Goal: Task Accomplishment & Management: Use online tool/utility

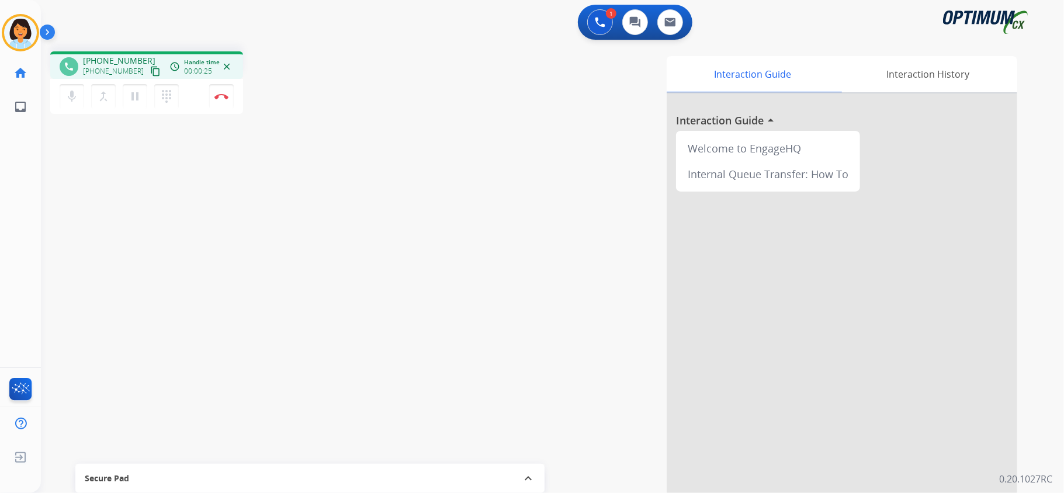
click at [150, 71] on mat-icon "content_copy" at bounding box center [155, 71] width 11 height 11
click at [222, 92] on button "Disconnect" at bounding box center [221, 96] width 25 height 25
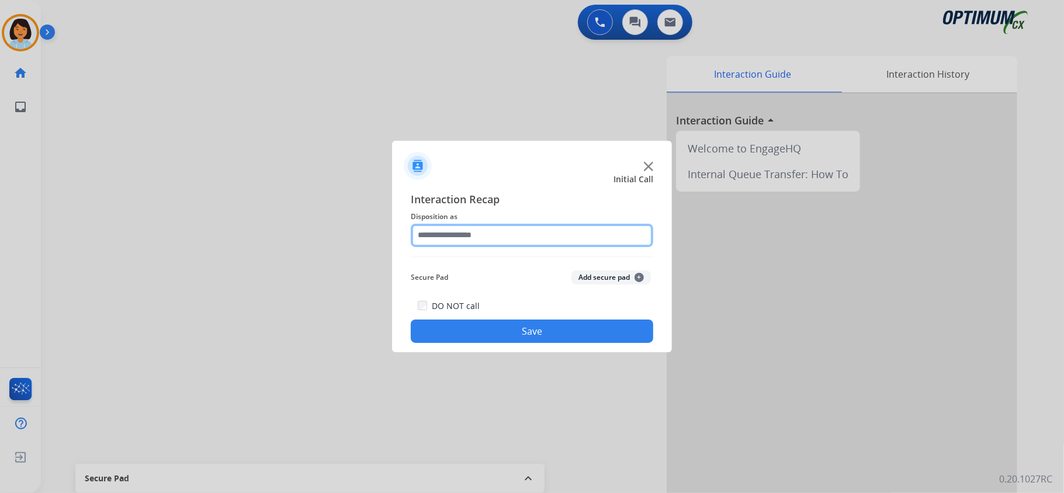
click at [487, 235] on input "text" at bounding box center [532, 235] width 242 height 23
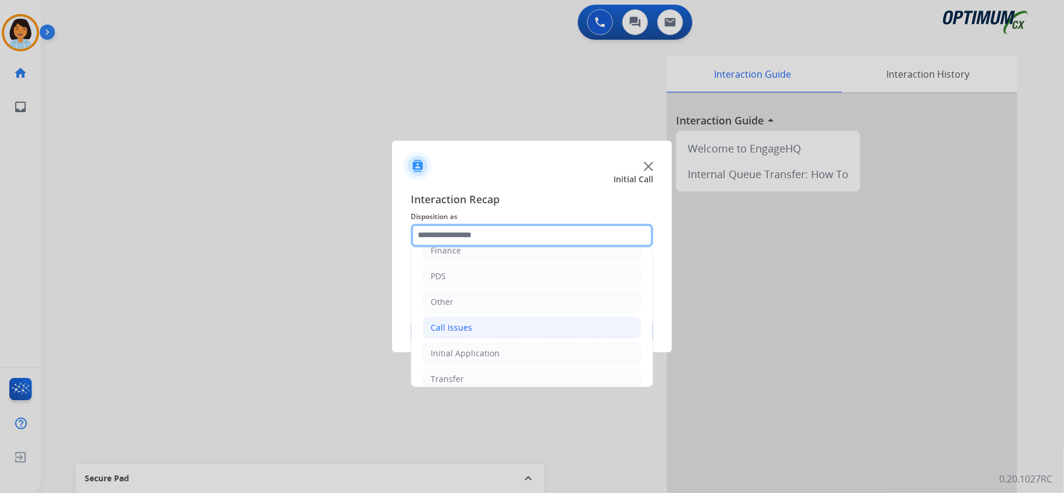
scroll to position [82, 0]
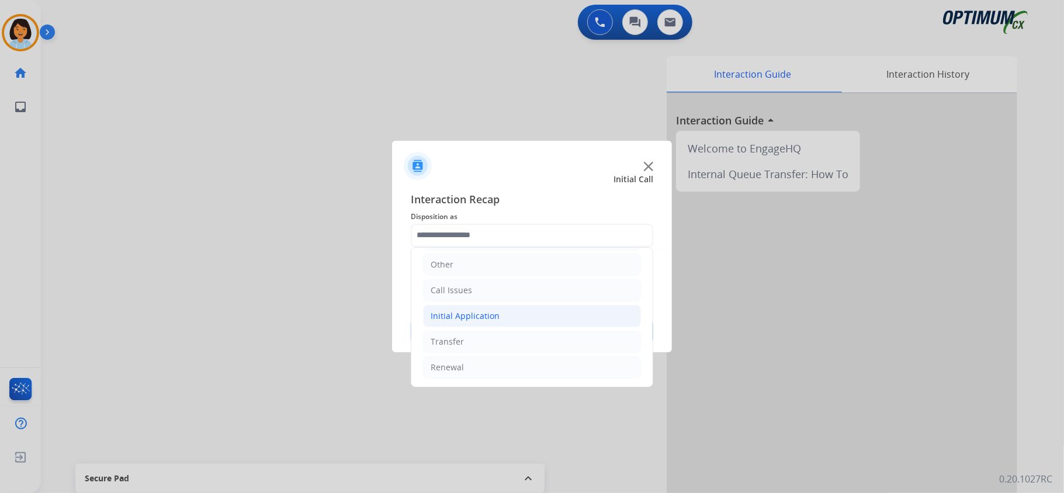
click at [479, 307] on li "Initial Application" at bounding box center [532, 316] width 218 height 22
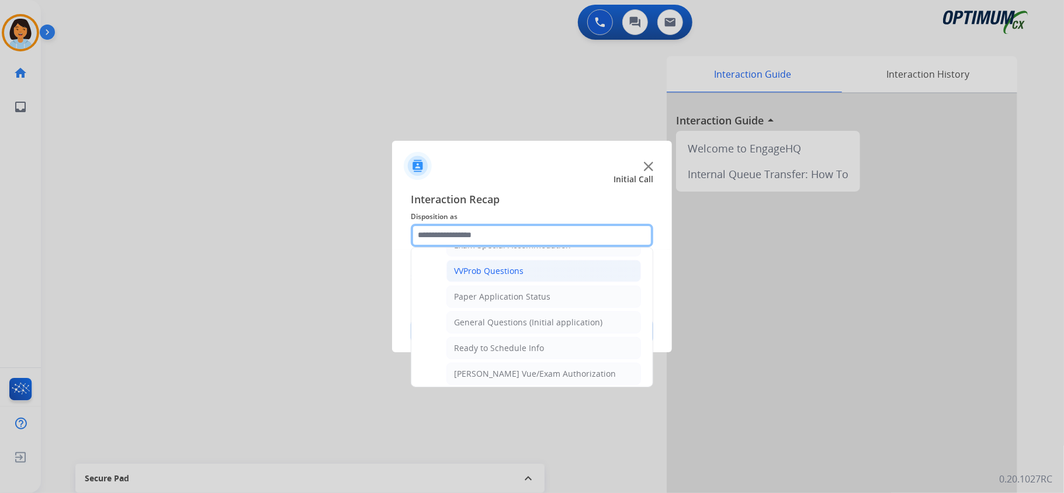
scroll to position [628, 0]
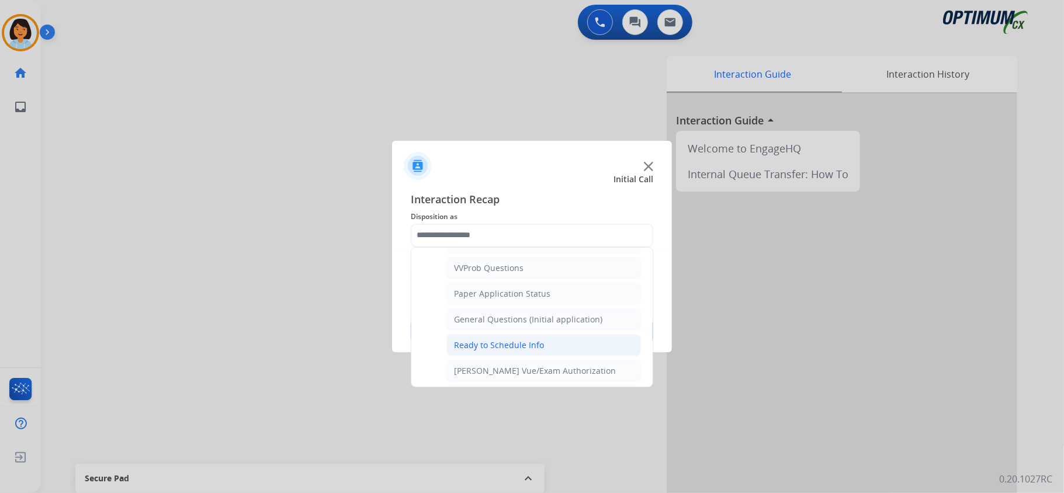
click at [500, 351] on div "Ready to Schedule Info" at bounding box center [499, 345] width 90 height 12
type input "**********"
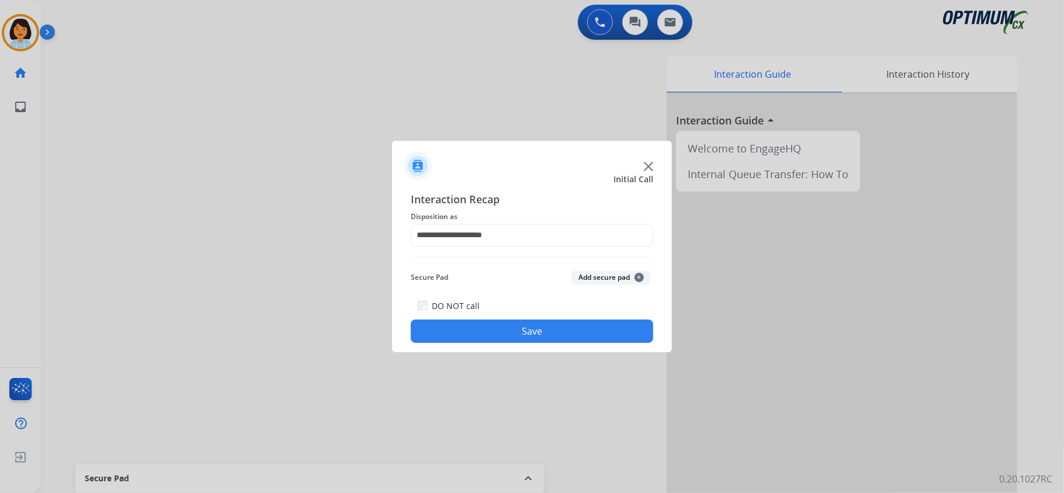
click at [500, 325] on button "Save" at bounding box center [532, 331] width 242 height 23
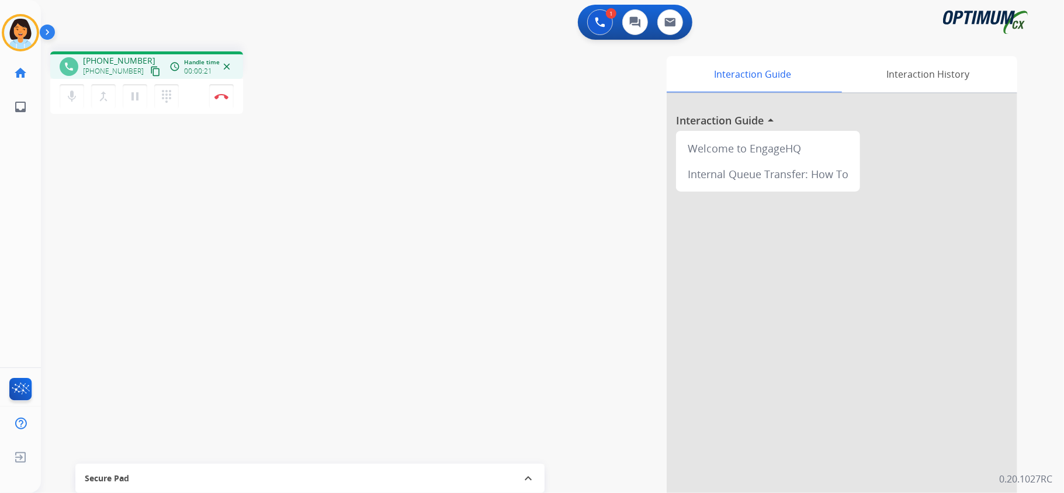
click at [150, 73] on mat-icon "content_copy" at bounding box center [155, 71] width 11 height 11
click at [222, 93] on img at bounding box center [221, 96] width 14 height 6
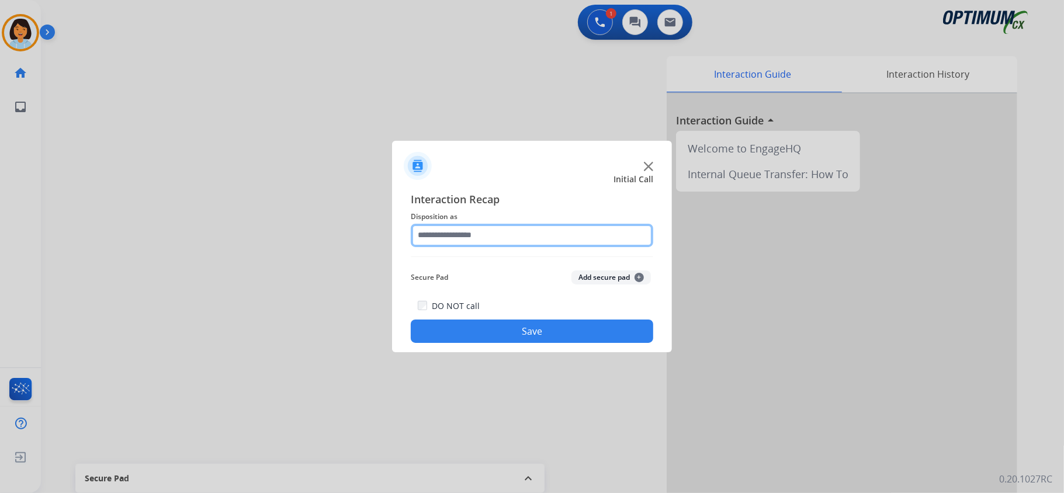
click at [514, 239] on input "text" at bounding box center [532, 235] width 242 height 23
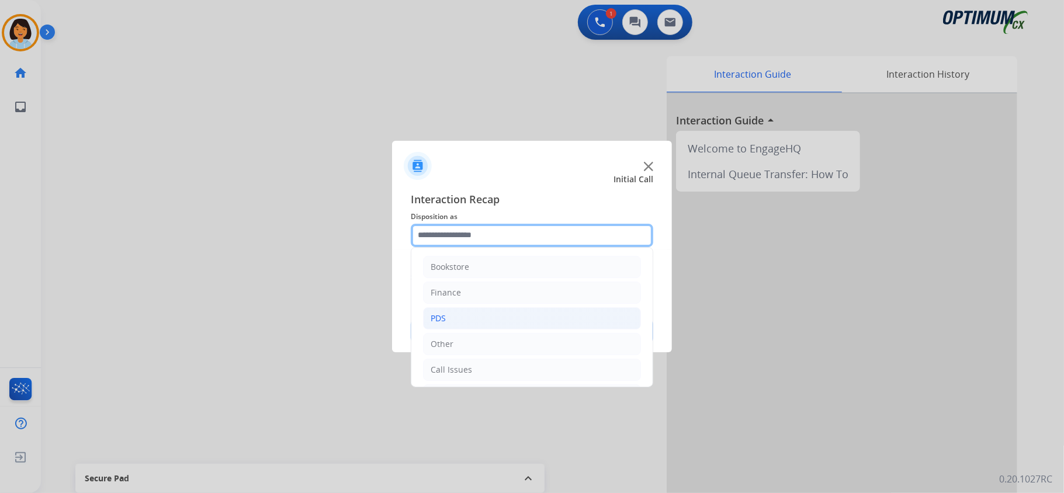
scroll to position [82, 0]
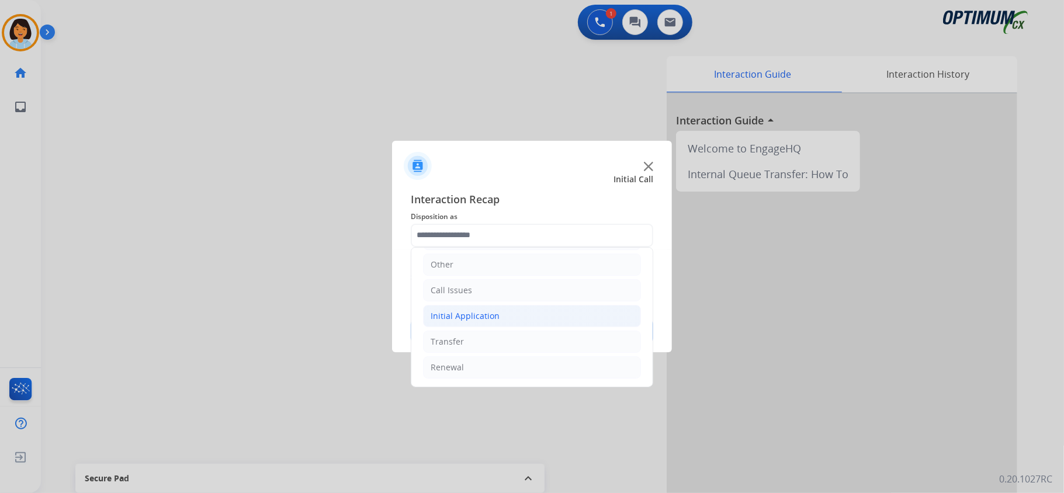
click at [493, 307] on li "Initial Application" at bounding box center [532, 316] width 218 height 22
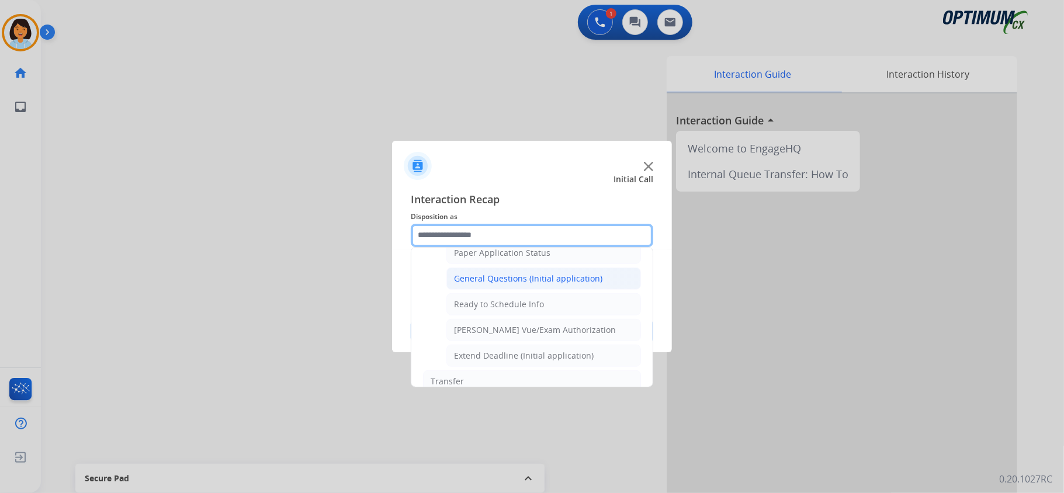
scroll to position [706, 0]
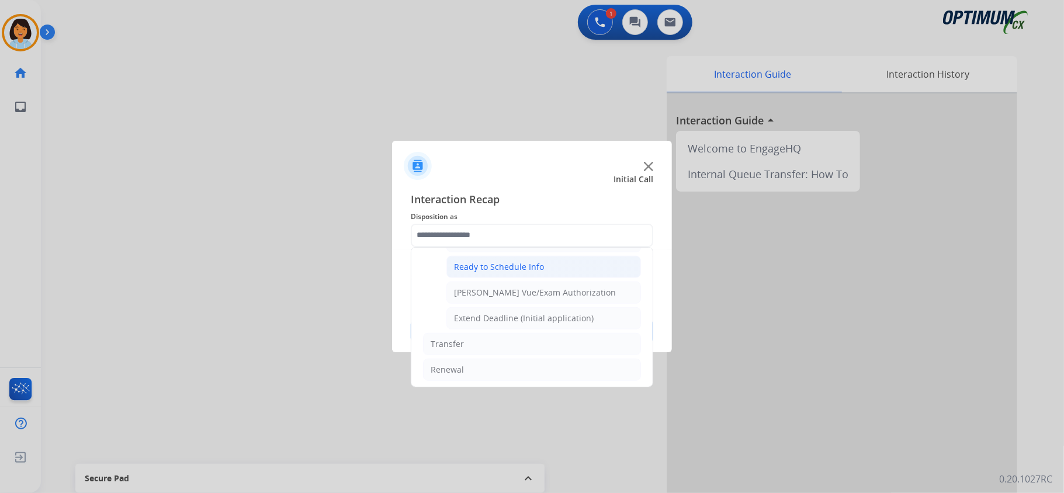
click at [500, 273] on div "Ready to Schedule Info" at bounding box center [499, 267] width 90 height 12
type input "**********"
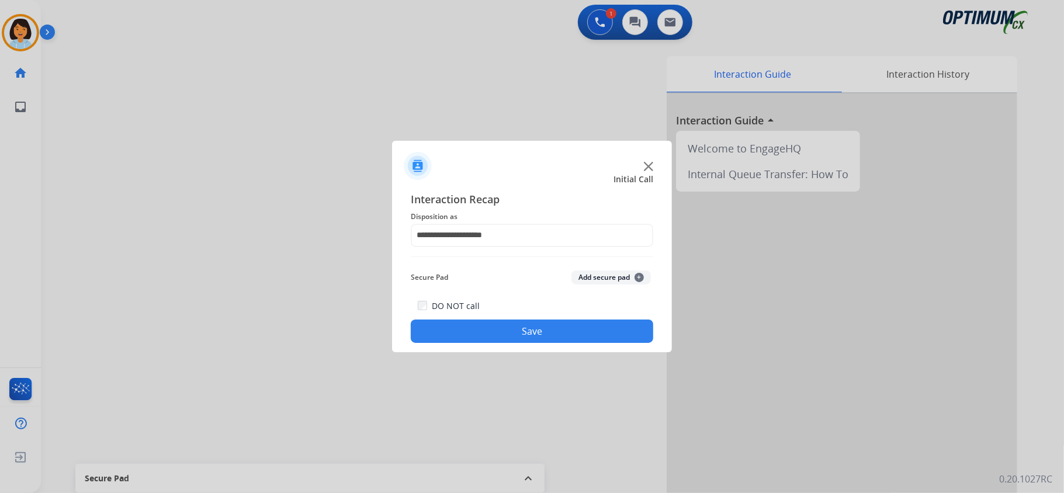
click at [510, 335] on button "Save" at bounding box center [532, 331] width 242 height 23
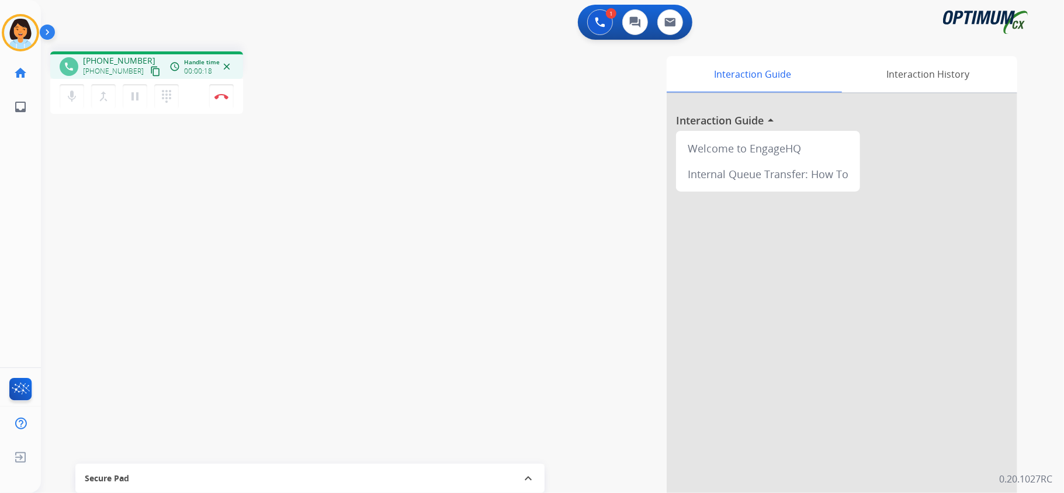
click at [150, 66] on mat-icon "content_copy" at bounding box center [155, 71] width 11 height 11
click at [221, 94] on img at bounding box center [221, 96] width 14 height 6
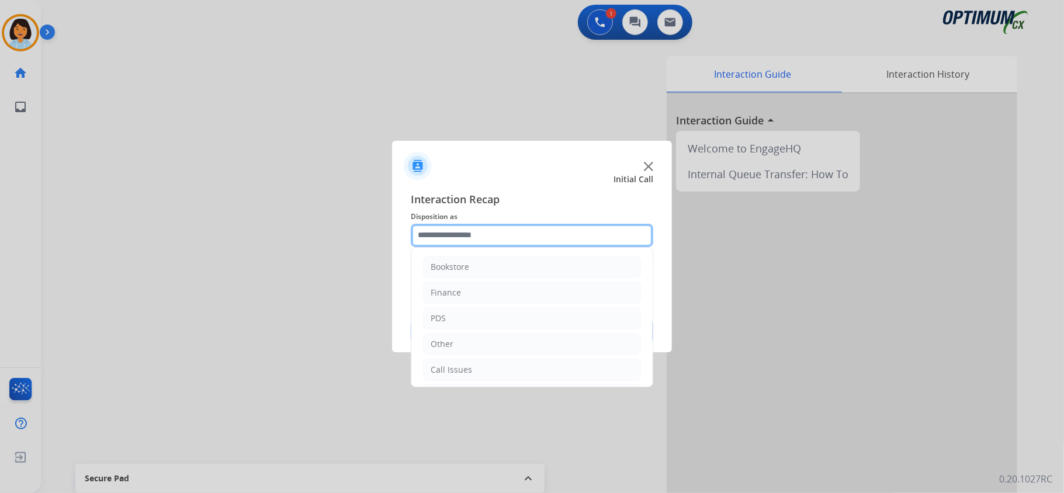
click at [545, 242] on input "text" at bounding box center [532, 235] width 242 height 23
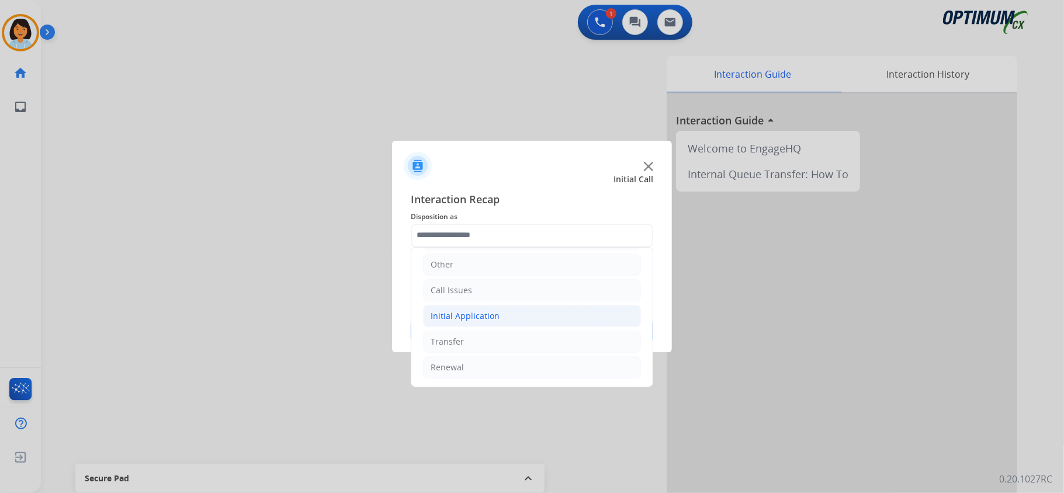
click at [513, 318] on li "Initial Application" at bounding box center [532, 316] width 218 height 22
click at [474, 265] on li "Other" at bounding box center [532, 262] width 218 height 22
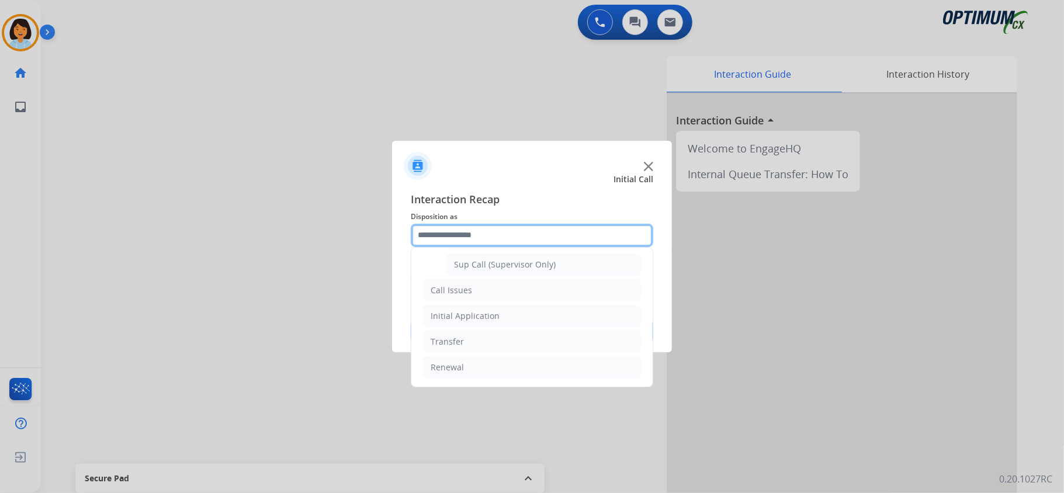
scroll to position [291, 0]
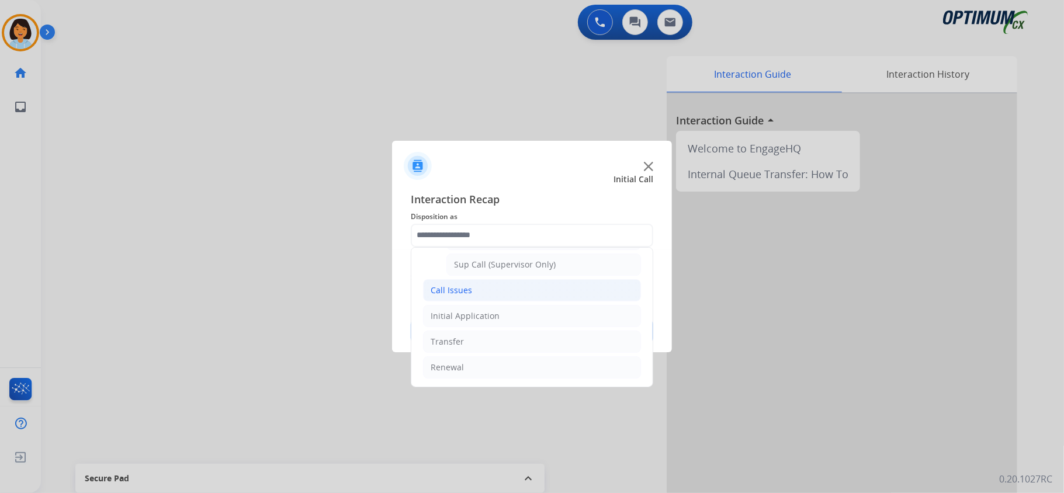
click at [443, 293] on div "Call Issues" at bounding box center [451, 291] width 41 height 12
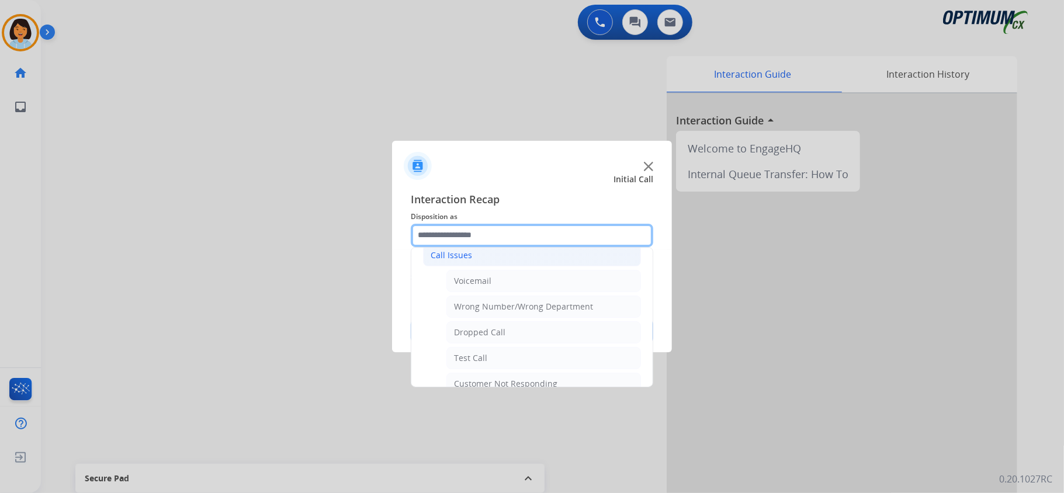
scroll to position [104, 0]
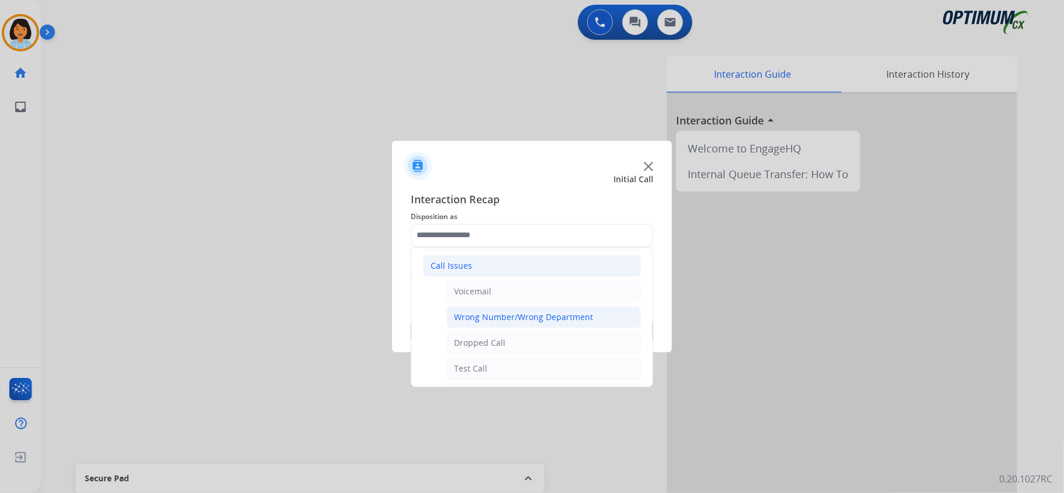
click at [561, 318] on div "Wrong Number/Wrong Department" at bounding box center [523, 317] width 139 height 12
type input "**********"
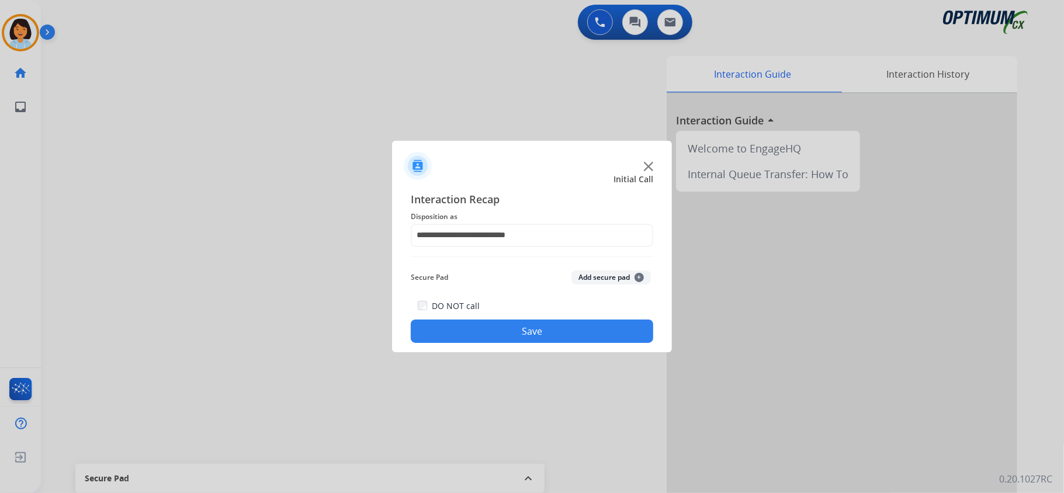
click at [520, 330] on button "Save" at bounding box center [532, 331] width 242 height 23
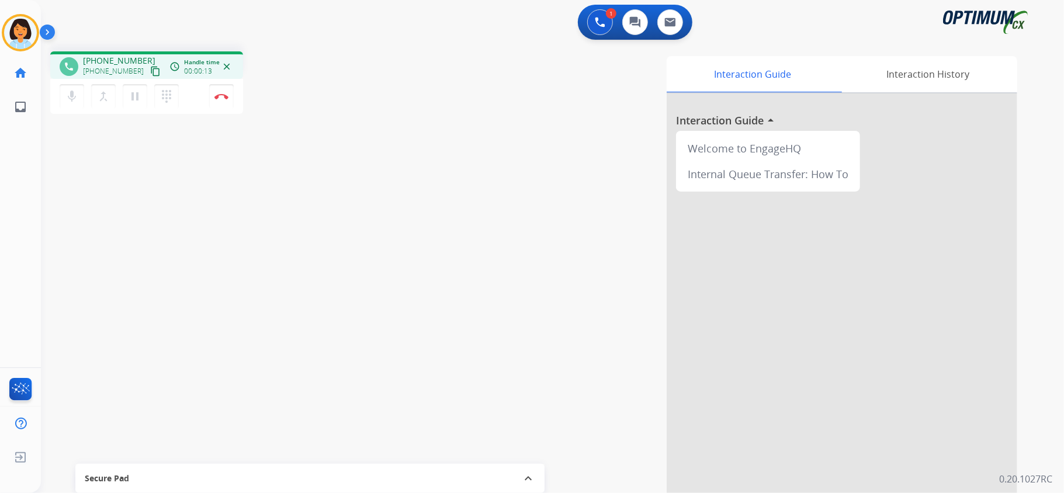
click at [150, 71] on mat-icon "content_copy" at bounding box center [155, 71] width 11 height 11
click at [217, 95] on img at bounding box center [221, 96] width 14 height 6
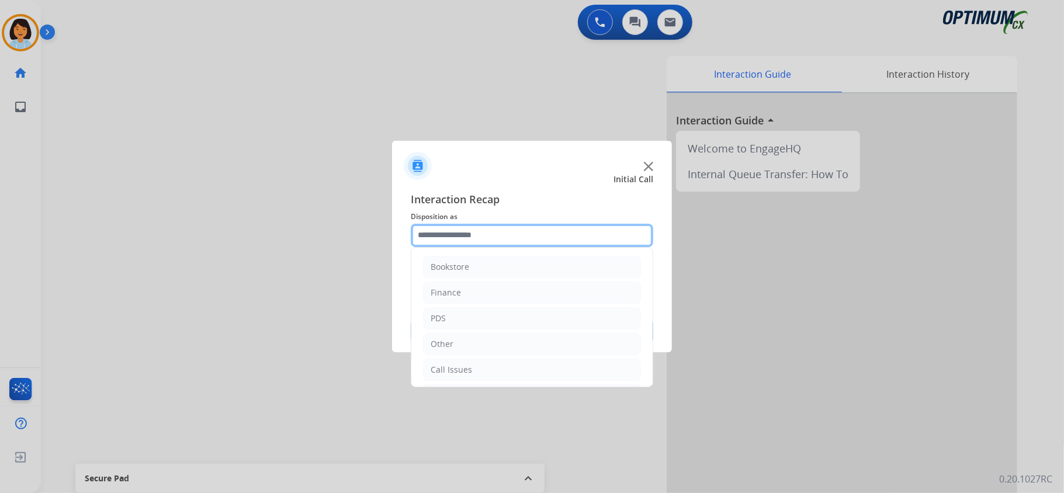
click at [453, 240] on input "text" at bounding box center [532, 235] width 242 height 23
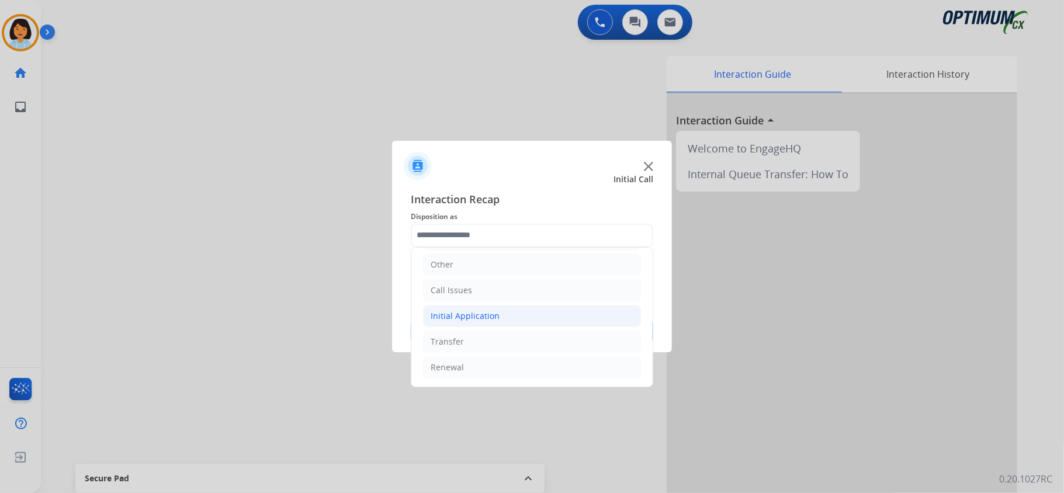
click at [493, 319] on div "Initial Application" at bounding box center [465, 316] width 69 height 12
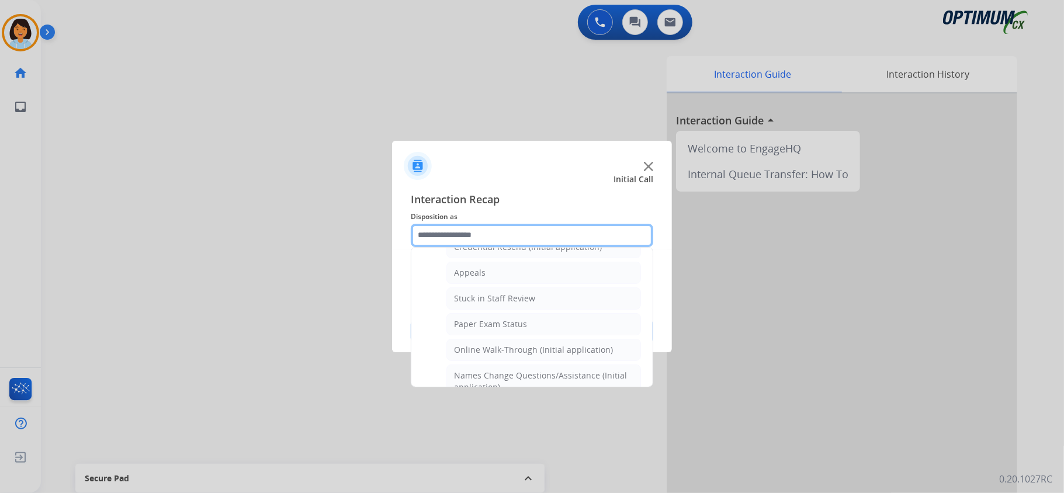
scroll to position [169, 0]
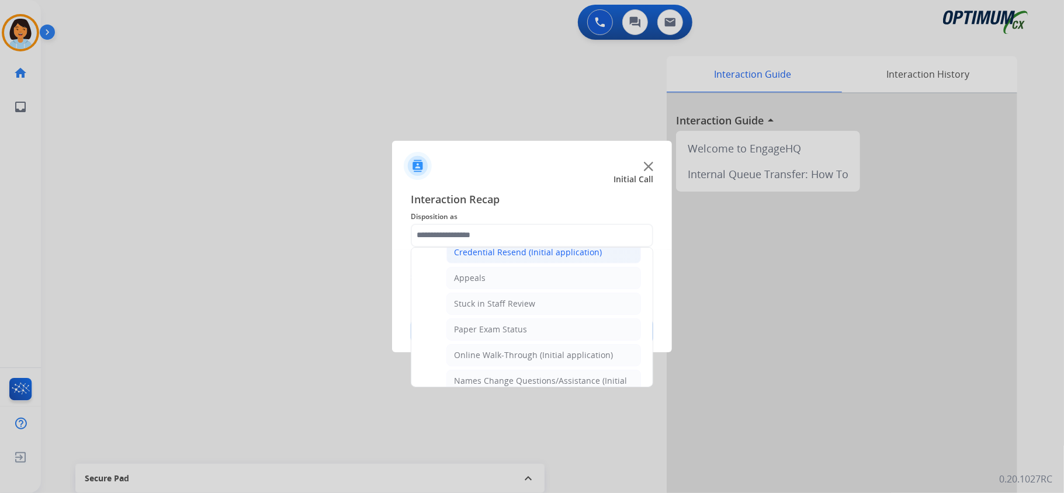
click at [564, 251] on div "Credential Resend (Initial application)" at bounding box center [528, 253] width 148 height 12
type input "**********"
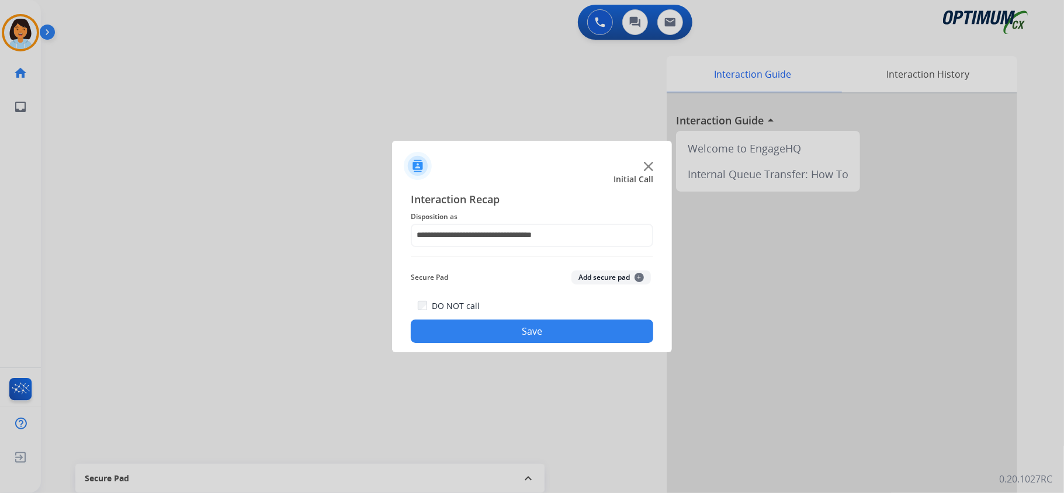
click at [506, 338] on button "Save" at bounding box center [532, 331] width 242 height 23
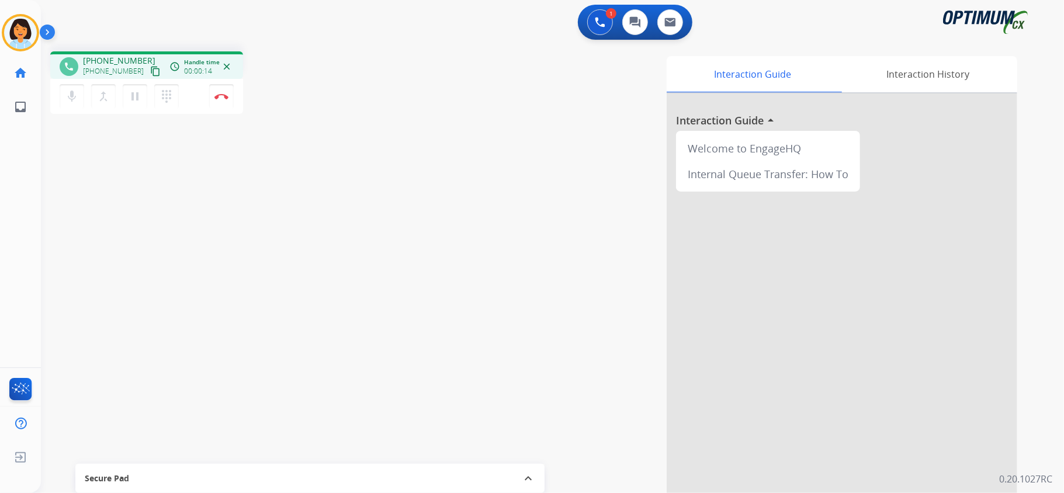
click at [150, 70] on mat-icon "content_copy" at bounding box center [155, 71] width 11 height 11
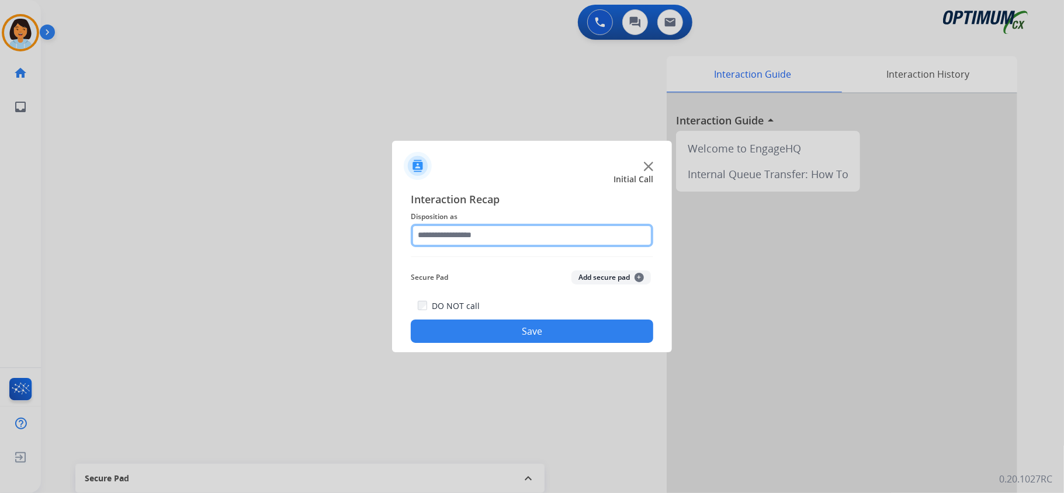
click at [531, 230] on input "text" at bounding box center [532, 235] width 242 height 23
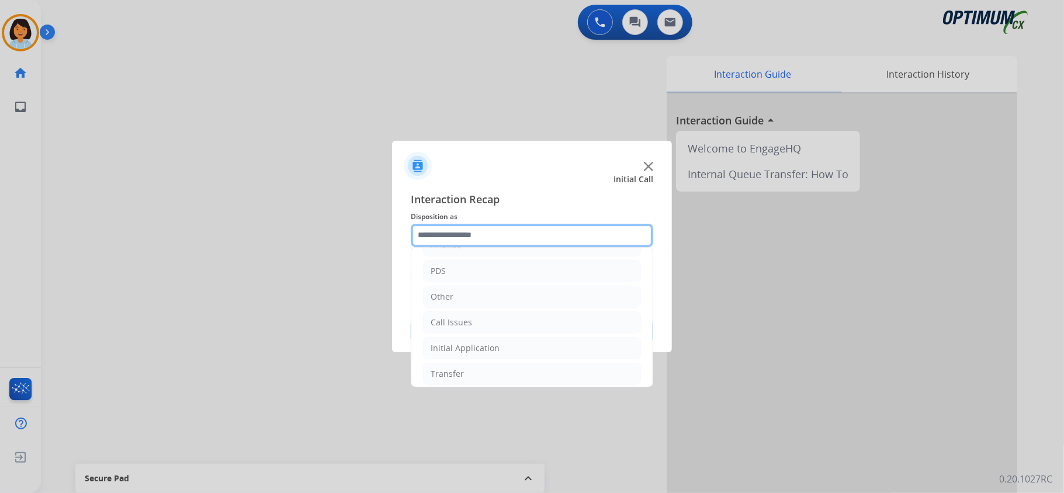
scroll to position [82, 0]
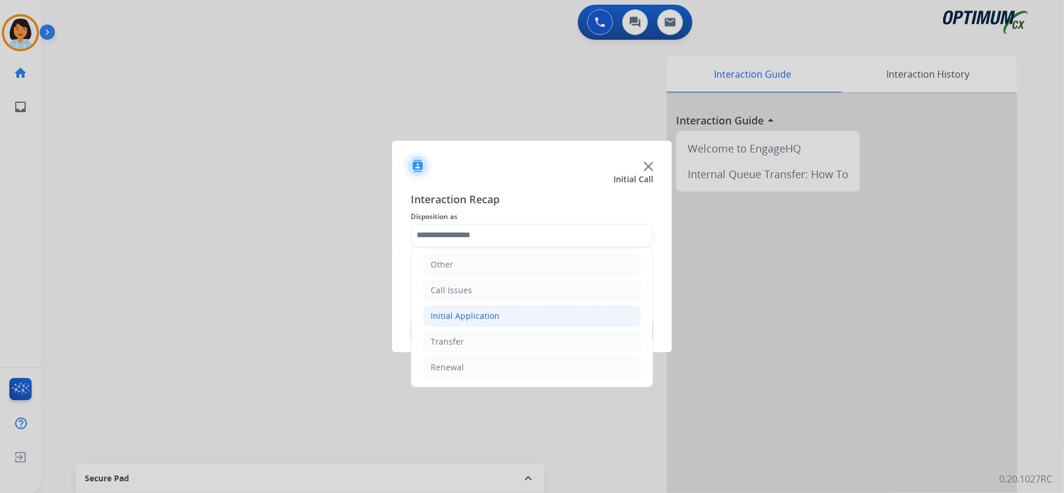
click at [511, 311] on li "Initial Application" at bounding box center [532, 316] width 218 height 22
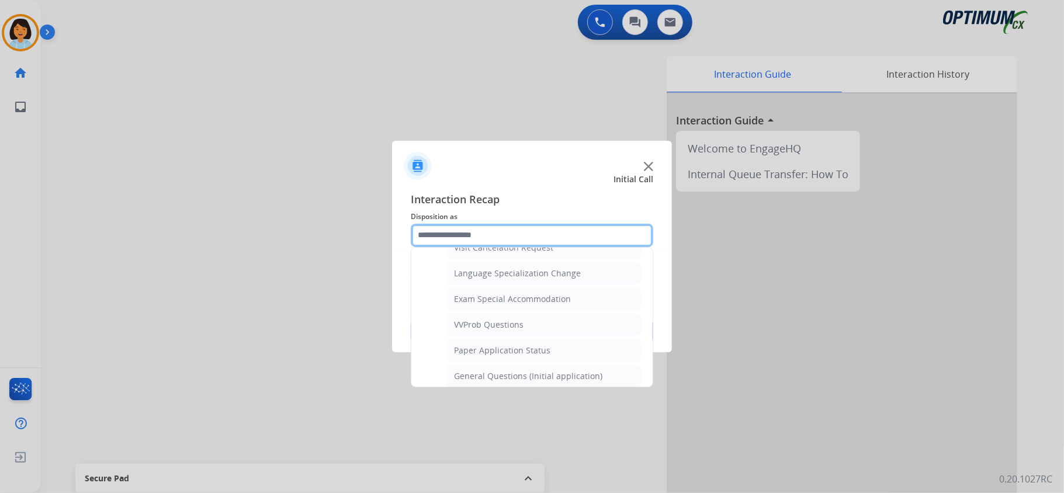
scroll to position [585, 0]
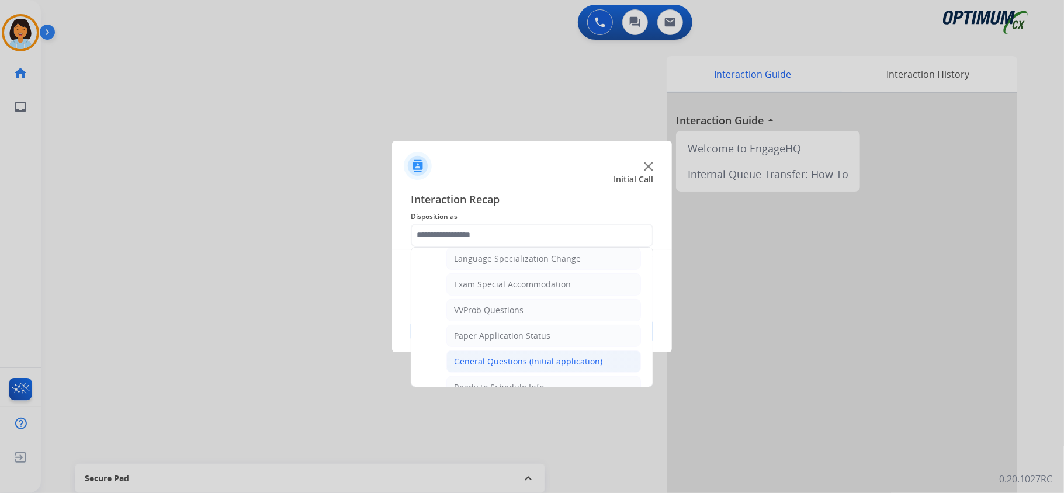
click at [612, 369] on li "General Questions (Initial application)" at bounding box center [543, 362] width 195 height 22
type input "**********"
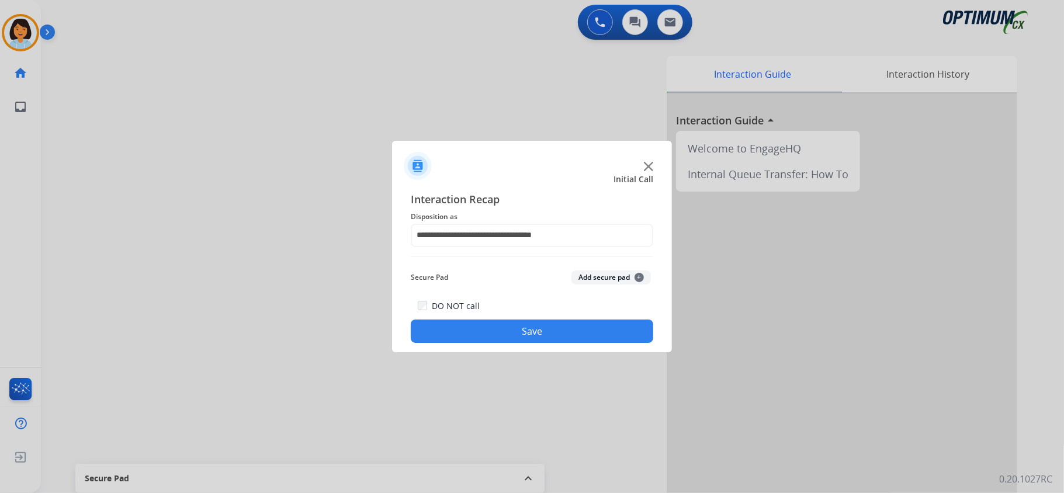
click at [557, 327] on button "Save" at bounding box center [532, 331] width 242 height 23
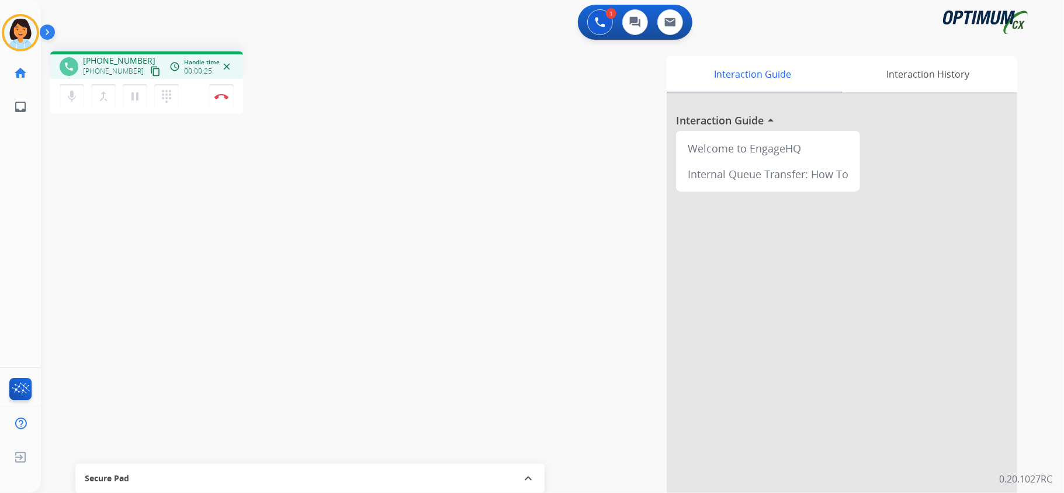
click at [490, 283] on div "Interaction Guide Interaction History Interaction Guide arrow_drop_up Welcome t…" at bounding box center [698, 292] width 637 height 473
click at [150, 71] on mat-icon "content_copy" at bounding box center [155, 71] width 11 height 11
click at [220, 96] on img at bounding box center [221, 96] width 14 height 6
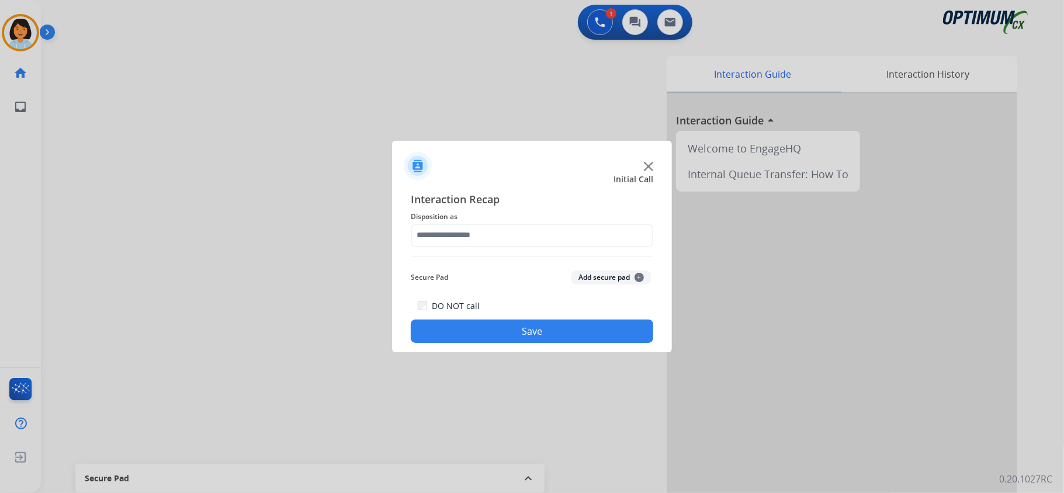
click at [568, 220] on span "Disposition as" at bounding box center [532, 217] width 242 height 14
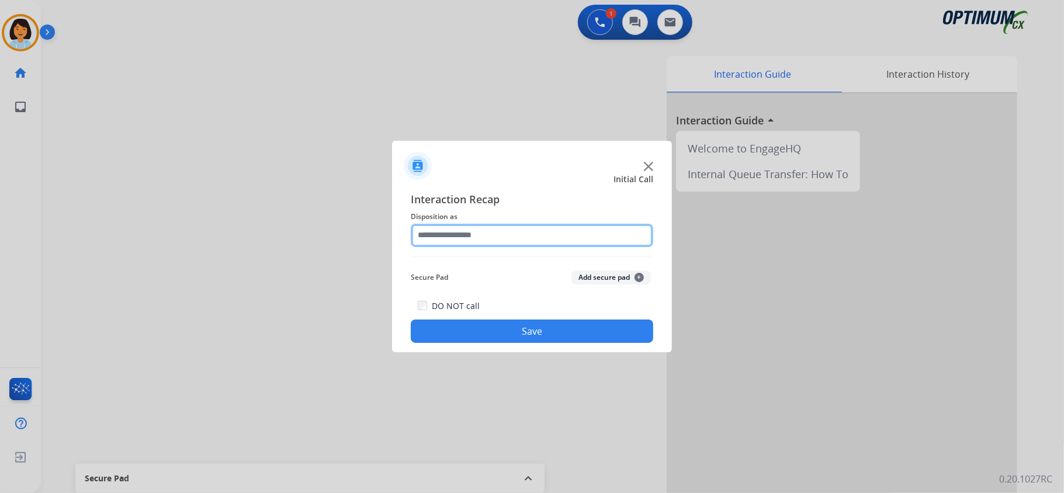
click at [576, 234] on input "text" at bounding box center [532, 235] width 242 height 23
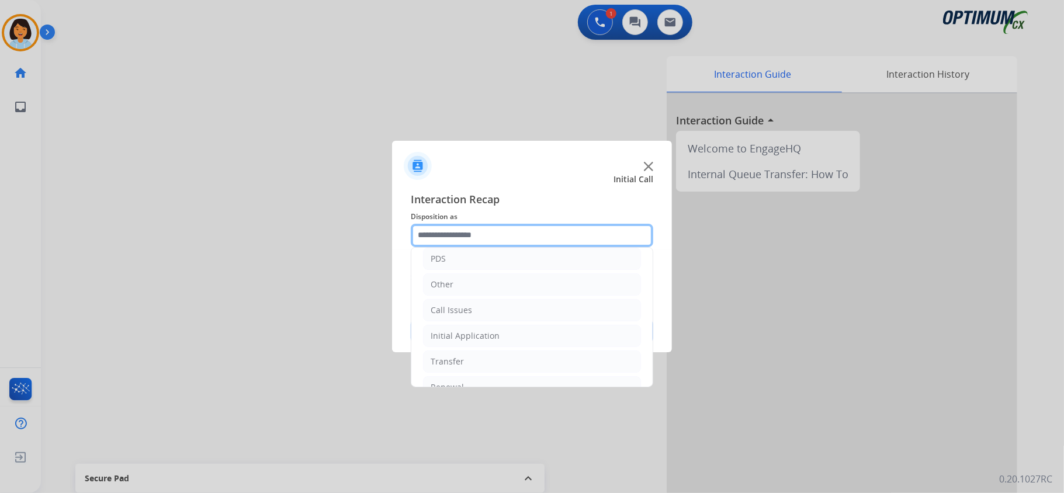
scroll to position [82, 0]
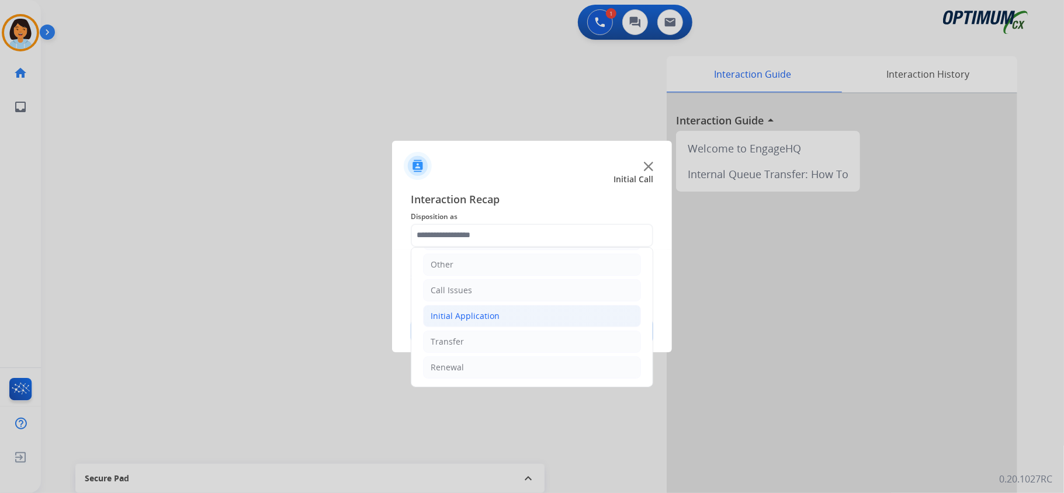
click at [480, 310] on div "Initial Application" at bounding box center [465, 316] width 69 height 12
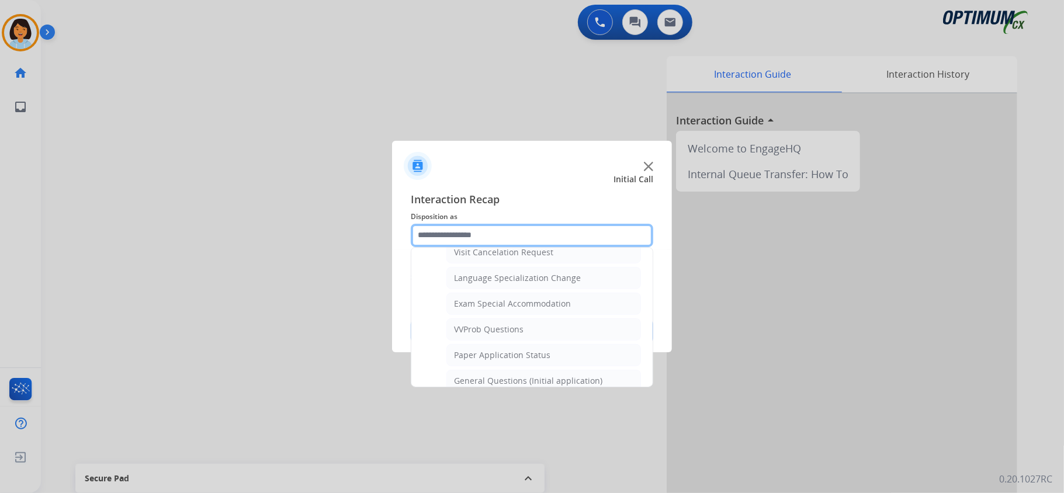
scroll to position [625, 0]
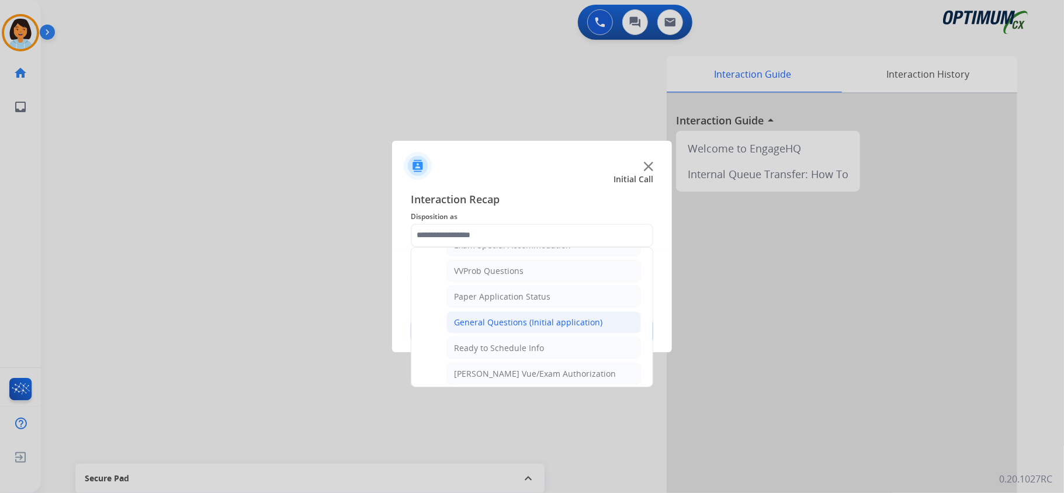
click at [564, 328] on div "General Questions (Initial application)" at bounding box center [528, 323] width 148 height 12
type input "**********"
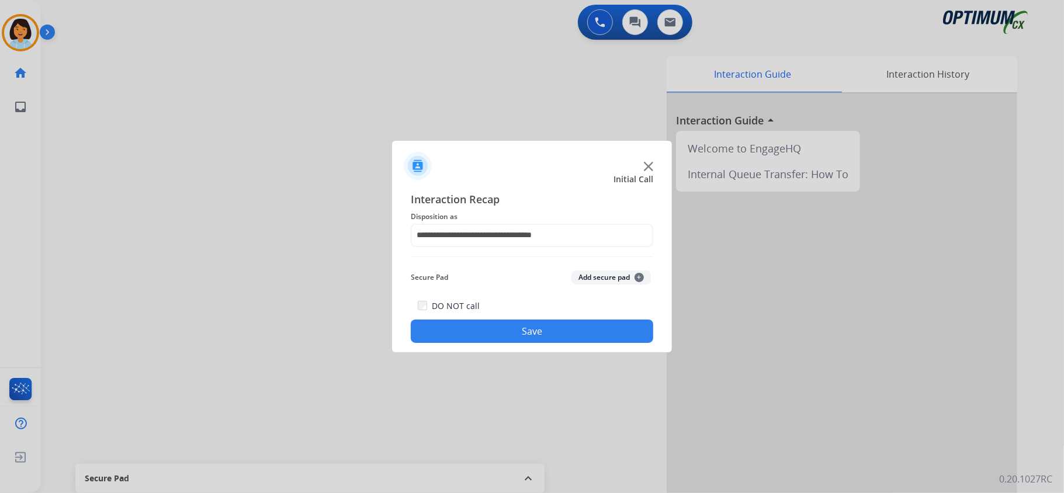
click at [548, 328] on button "Save" at bounding box center [532, 331] width 242 height 23
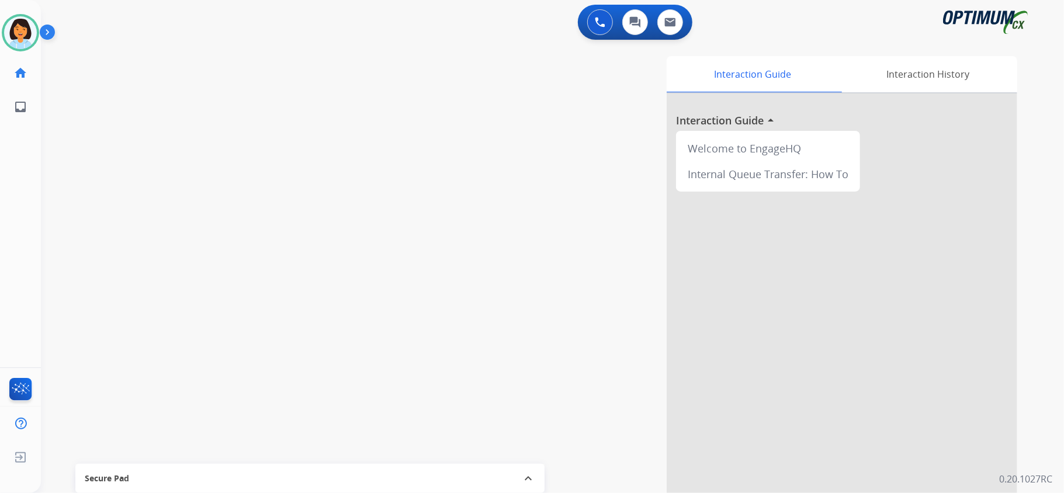
click at [244, 196] on div "swap_horiz Break voice bridge close_fullscreen Connect 3-Way Call merge_type Se…" at bounding box center [538, 285] width 995 height 487
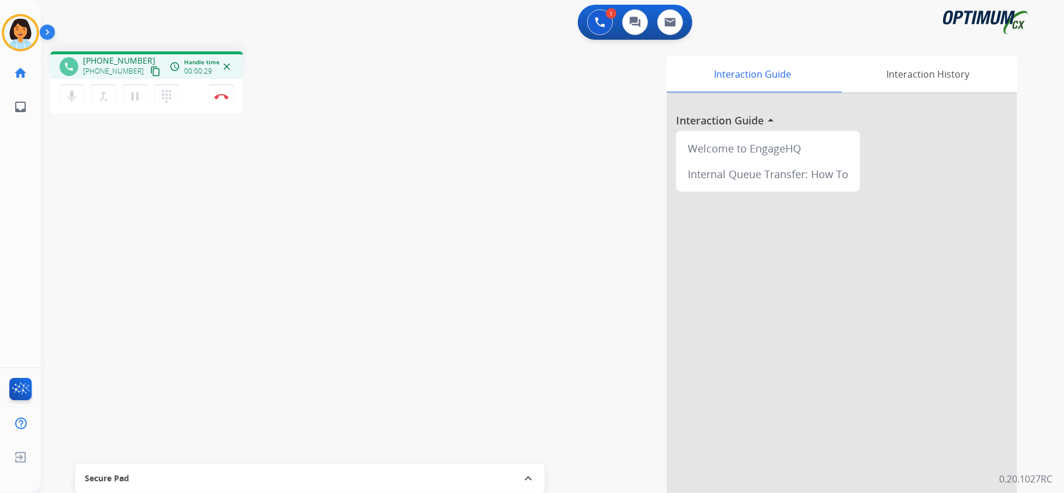
click at [150, 68] on mat-icon "content_copy" at bounding box center [155, 71] width 11 height 11
click at [223, 93] on img at bounding box center [221, 96] width 14 height 6
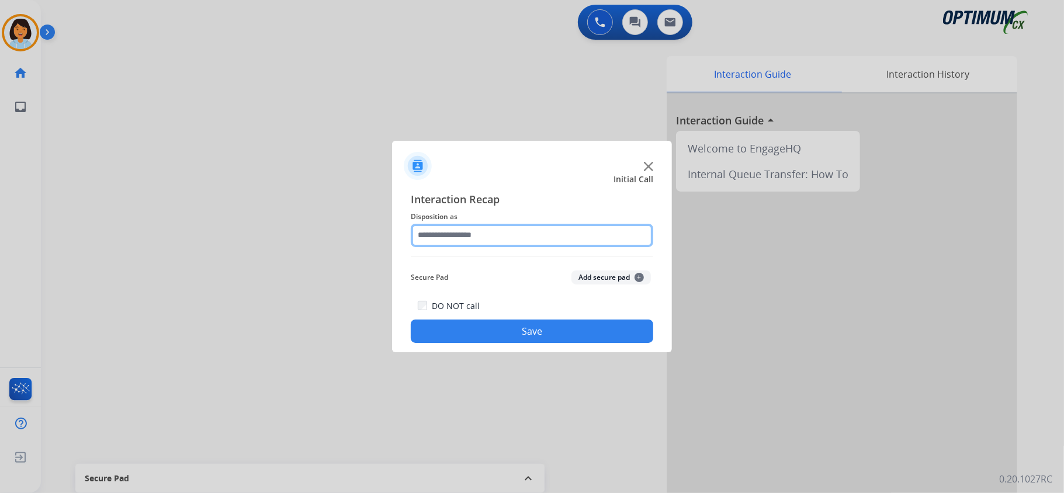
click at [516, 232] on input "text" at bounding box center [532, 235] width 242 height 23
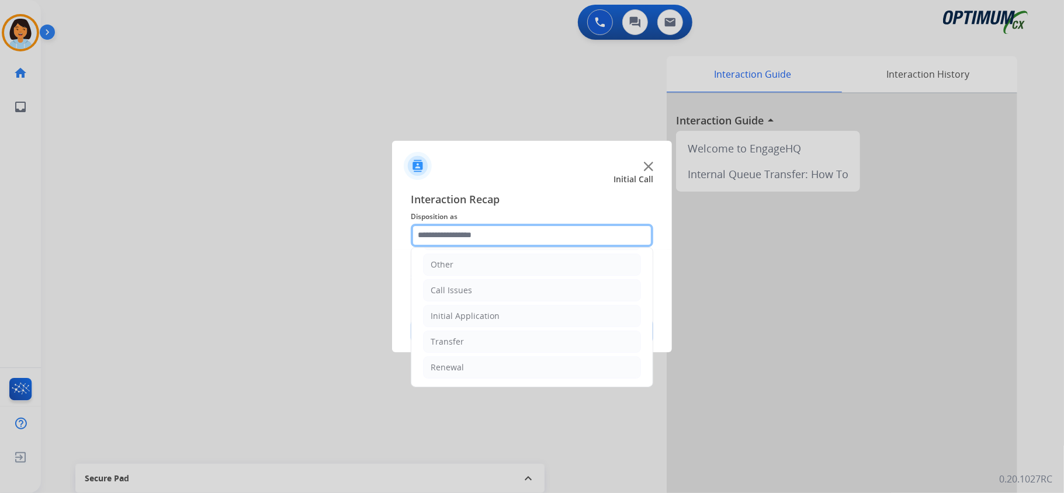
scroll to position [82, 0]
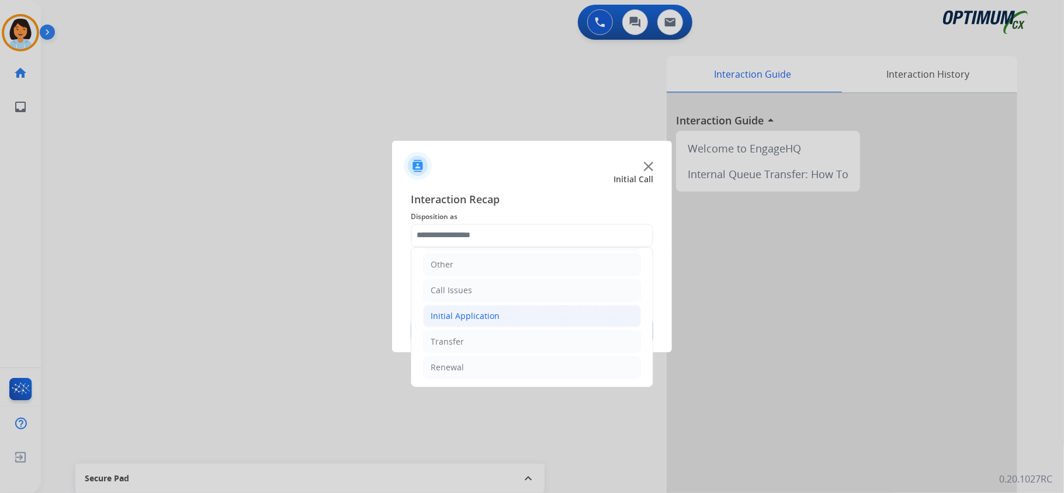
click at [487, 305] on li "Initial Application" at bounding box center [532, 316] width 218 height 22
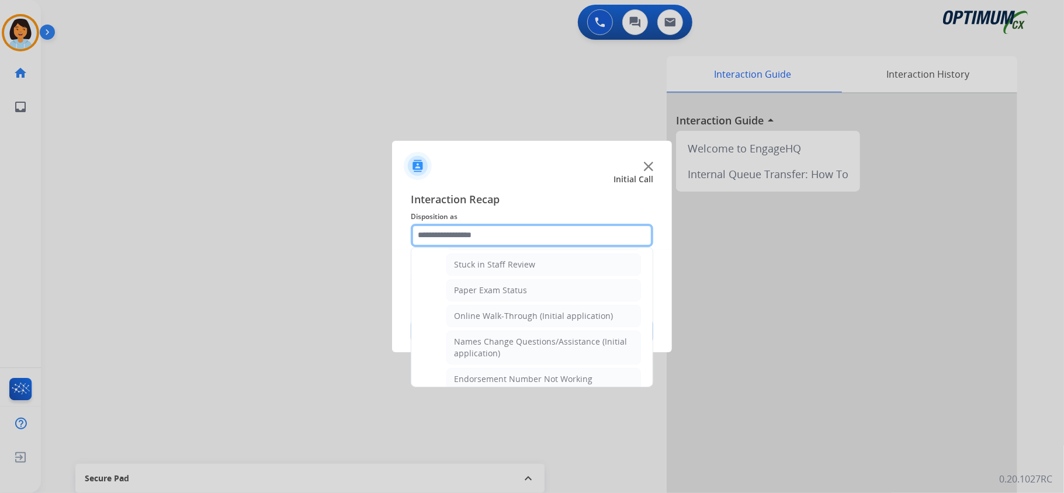
scroll to position [169, 0]
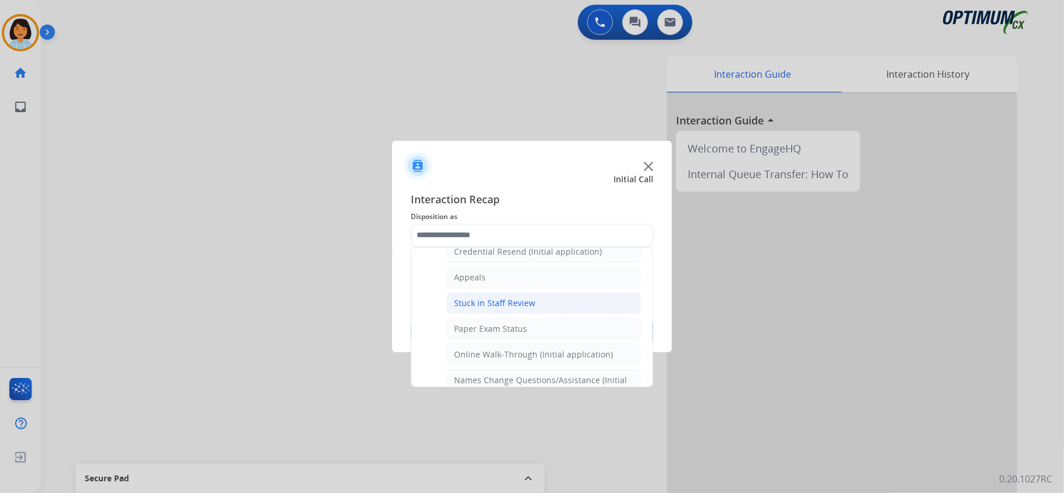
click at [559, 304] on li "Stuck in Staff Review" at bounding box center [543, 303] width 195 height 22
type input "**********"
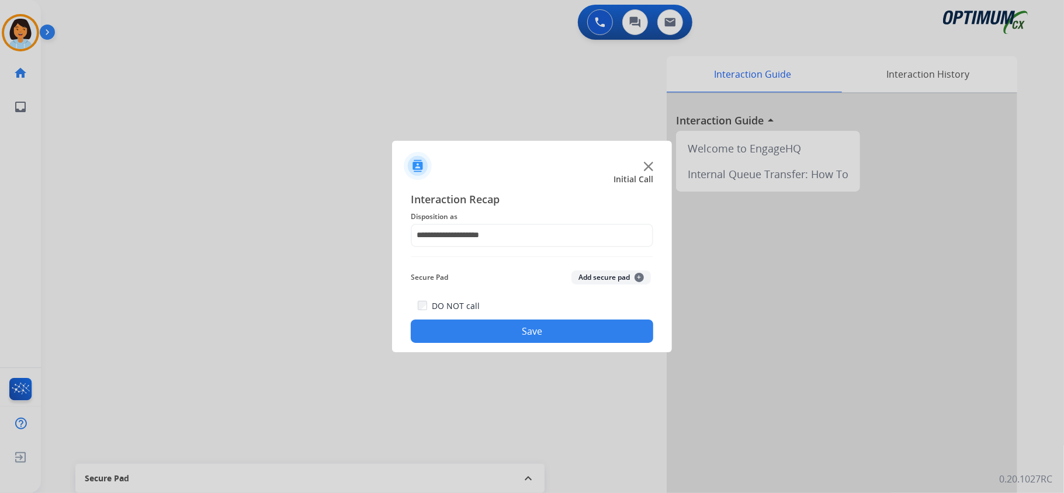
click at [521, 335] on button "Save" at bounding box center [532, 331] width 242 height 23
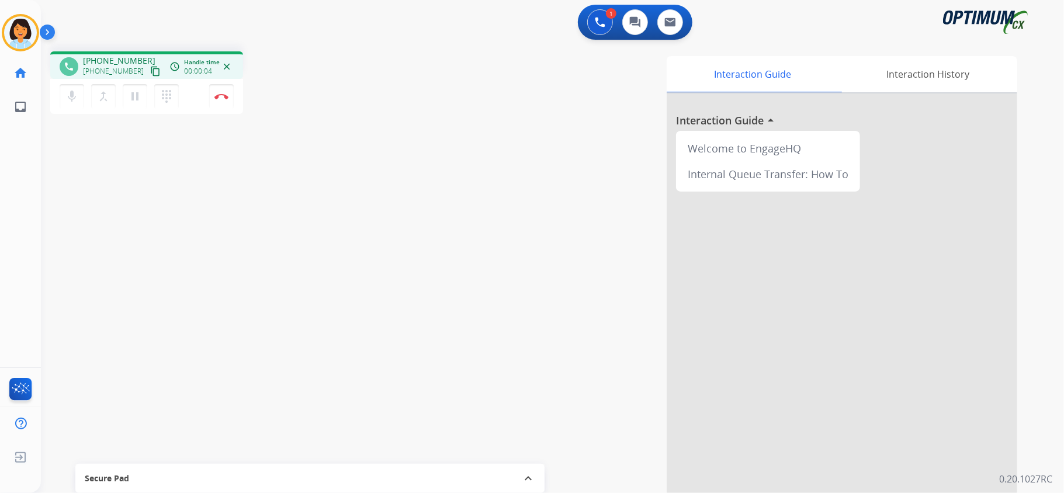
click at [150, 71] on mat-icon "content_copy" at bounding box center [155, 71] width 11 height 11
click at [223, 96] on img at bounding box center [221, 96] width 14 height 6
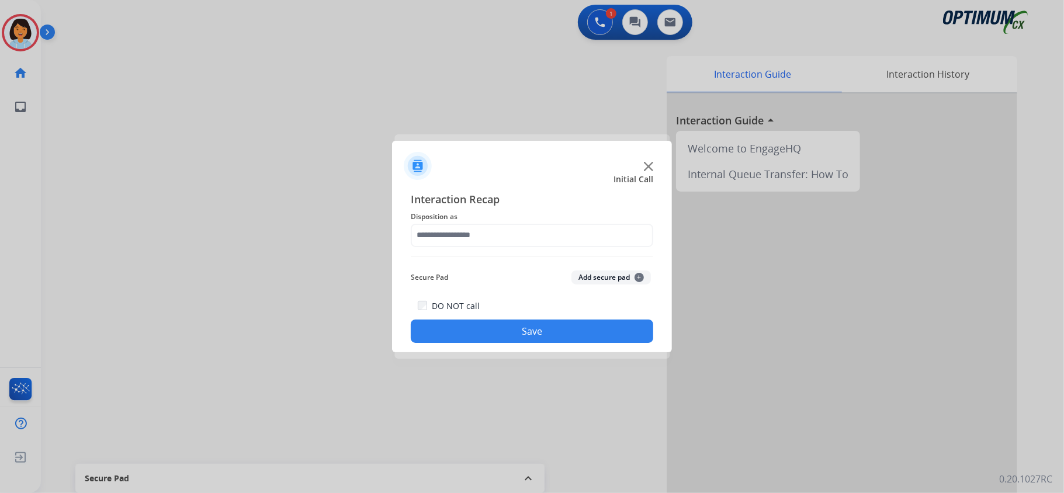
click at [489, 101] on div at bounding box center [532, 246] width 1064 height 493
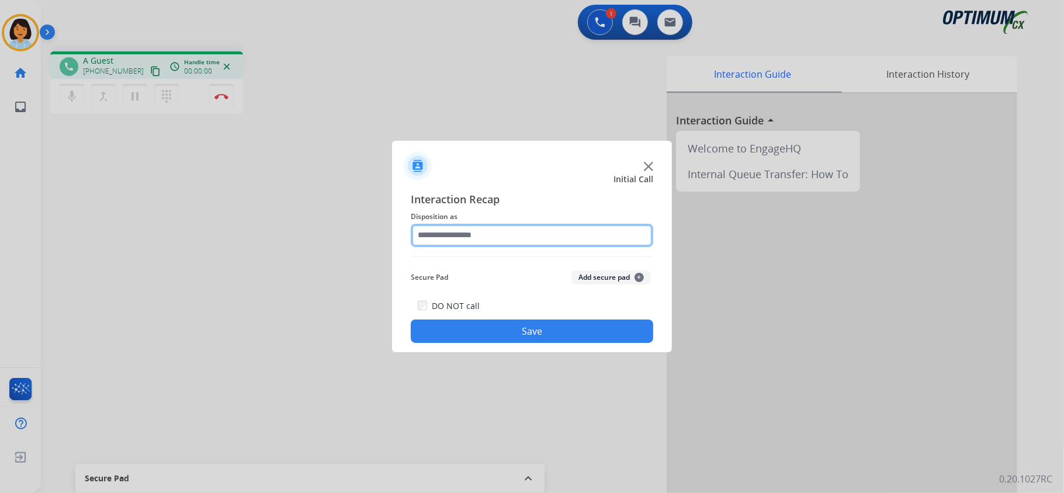
click at [481, 236] on input "text" at bounding box center [532, 235] width 242 height 23
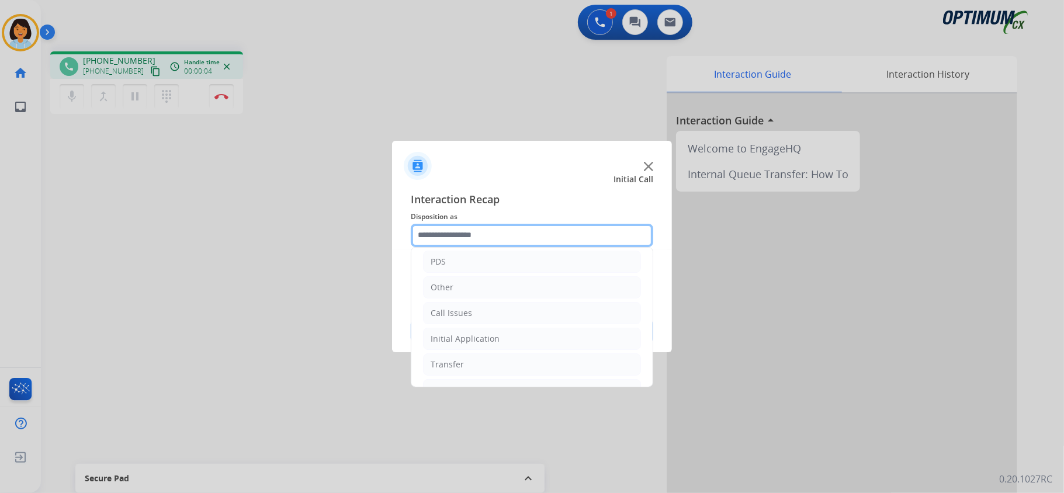
scroll to position [60, 0]
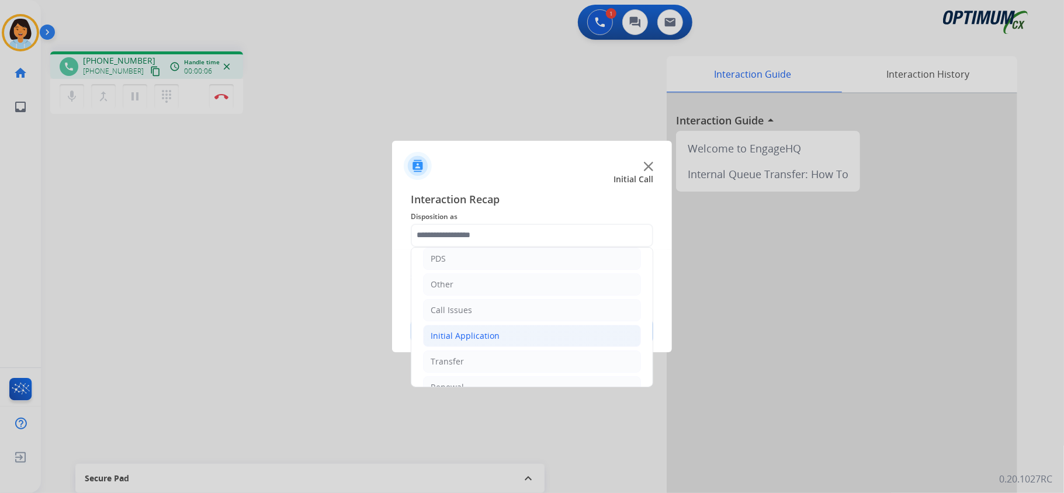
click at [501, 332] on li "Initial Application" at bounding box center [532, 336] width 218 height 22
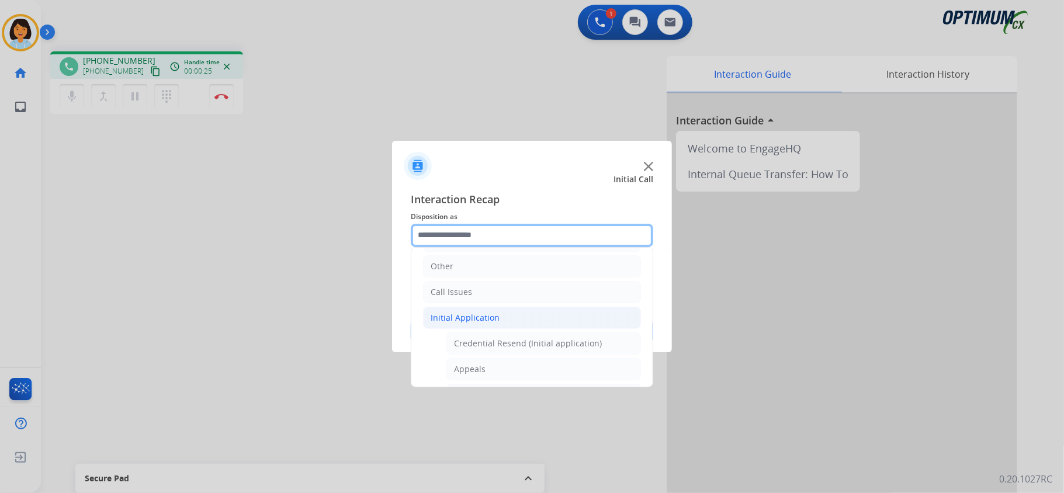
scroll to position [48, 0]
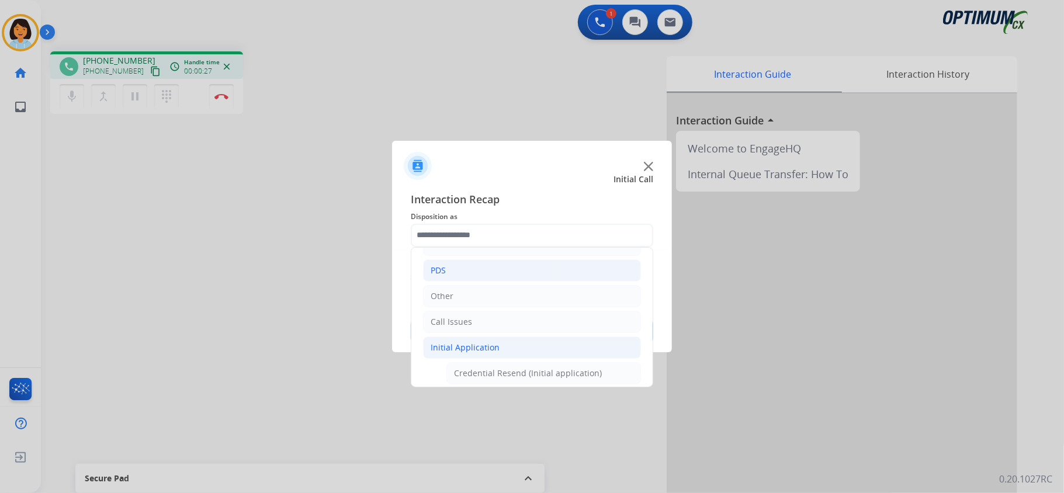
click at [504, 274] on li "PDS" at bounding box center [532, 270] width 218 height 22
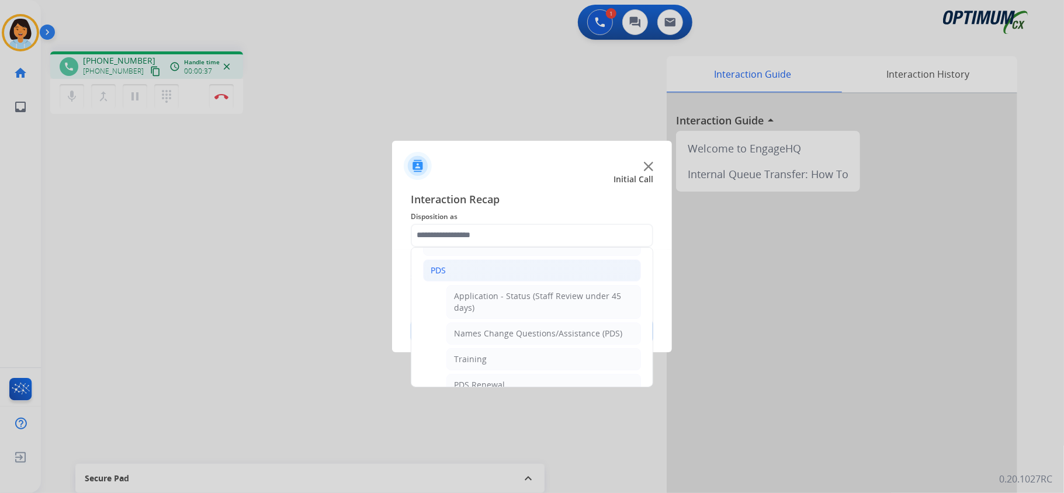
click at [461, 269] on li "PDS" at bounding box center [532, 270] width 218 height 22
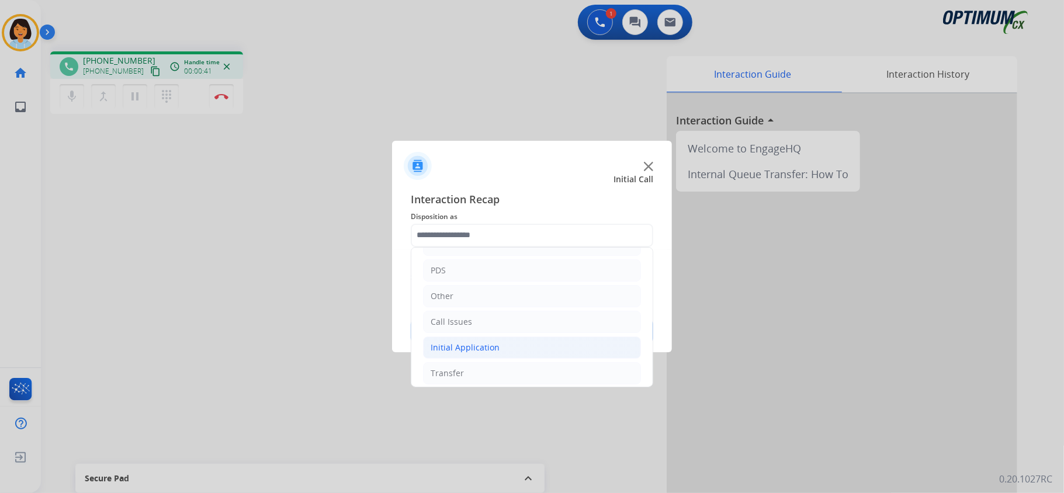
click at [462, 347] on div "Initial Application" at bounding box center [465, 348] width 69 height 12
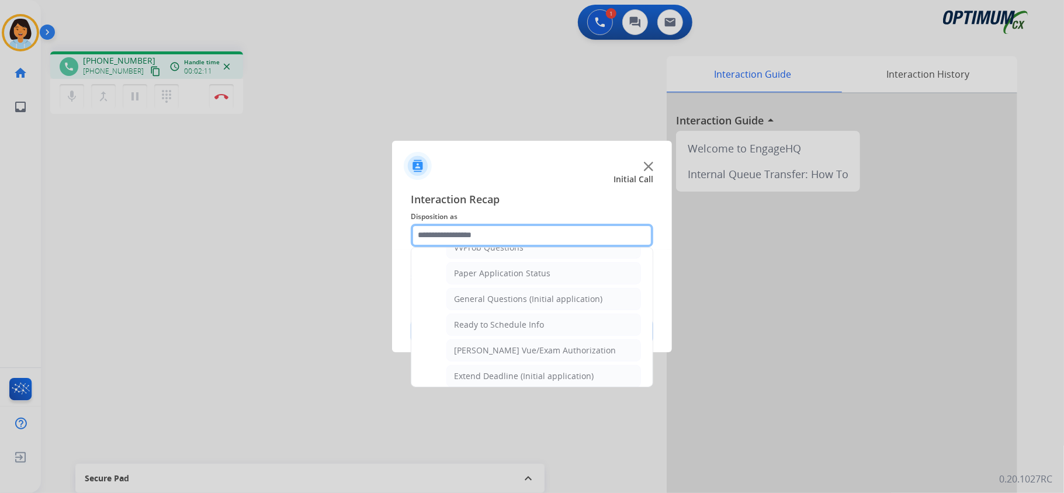
scroll to position [688, 0]
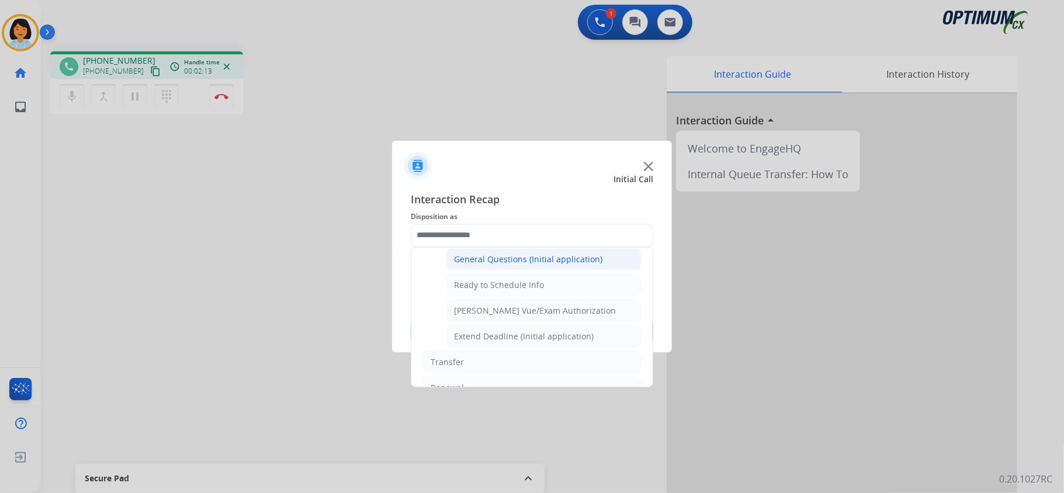
click at [543, 264] on div "General Questions (Initial application)" at bounding box center [528, 260] width 148 height 12
type input "**********"
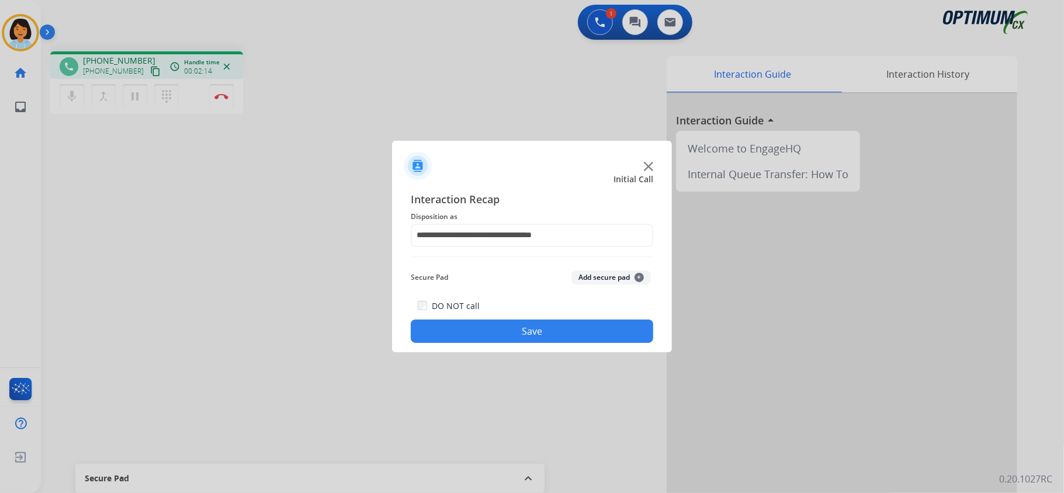
click at [519, 328] on button "Save" at bounding box center [532, 331] width 242 height 23
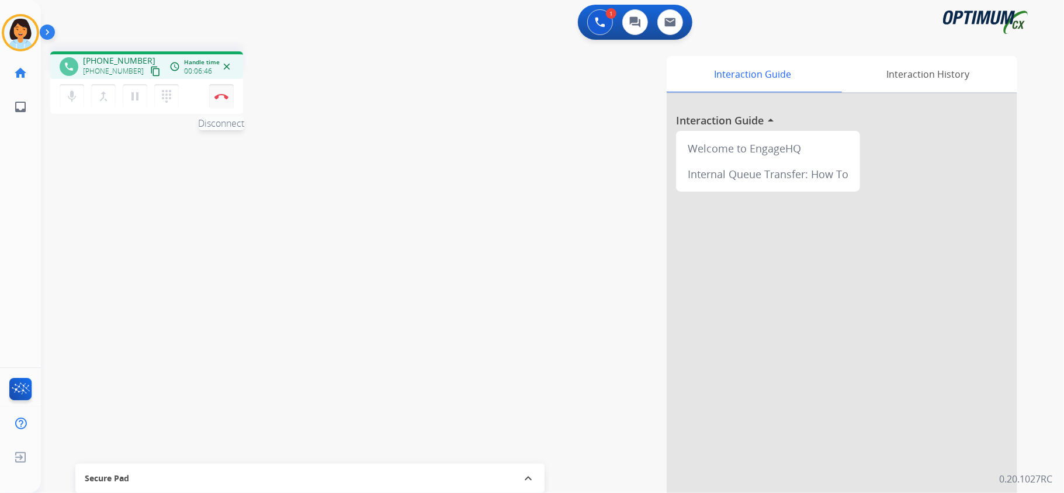
click at [223, 96] on img at bounding box center [221, 96] width 14 height 6
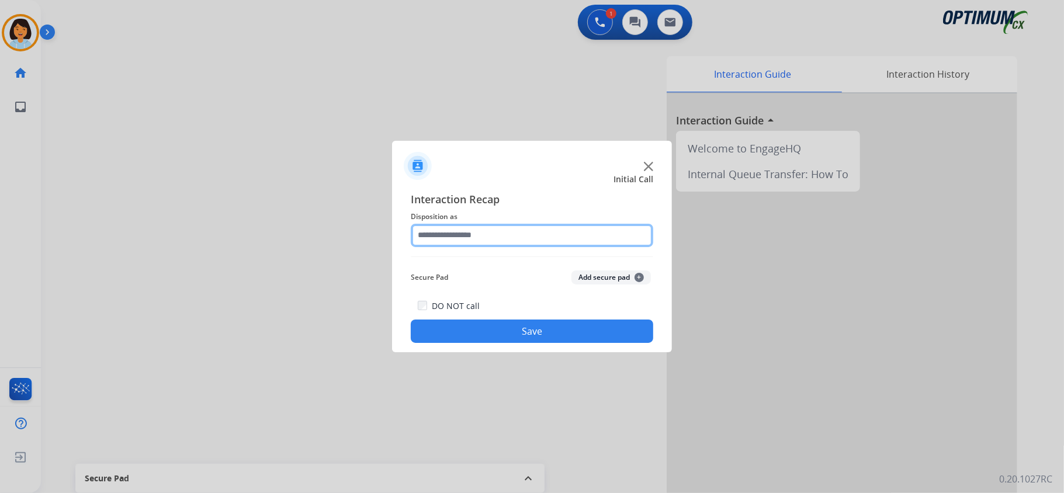
click at [480, 234] on input "text" at bounding box center [532, 235] width 242 height 23
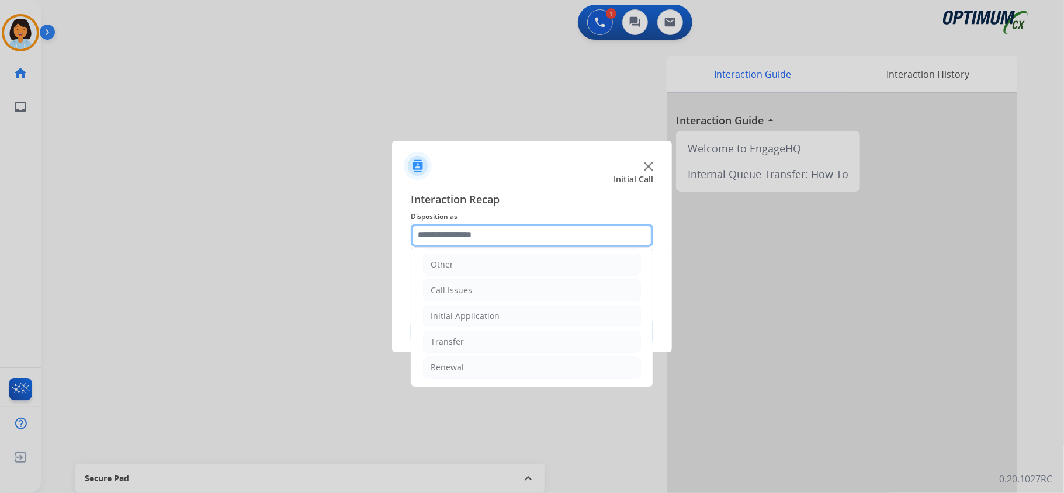
scroll to position [82, 0]
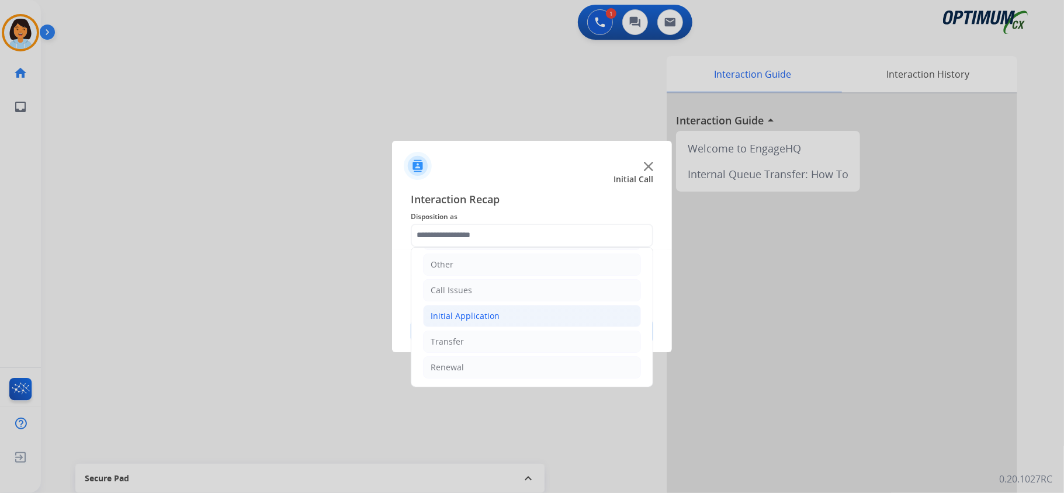
click at [501, 314] on li "Initial Application" at bounding box center [532, 316] width 218 height 22
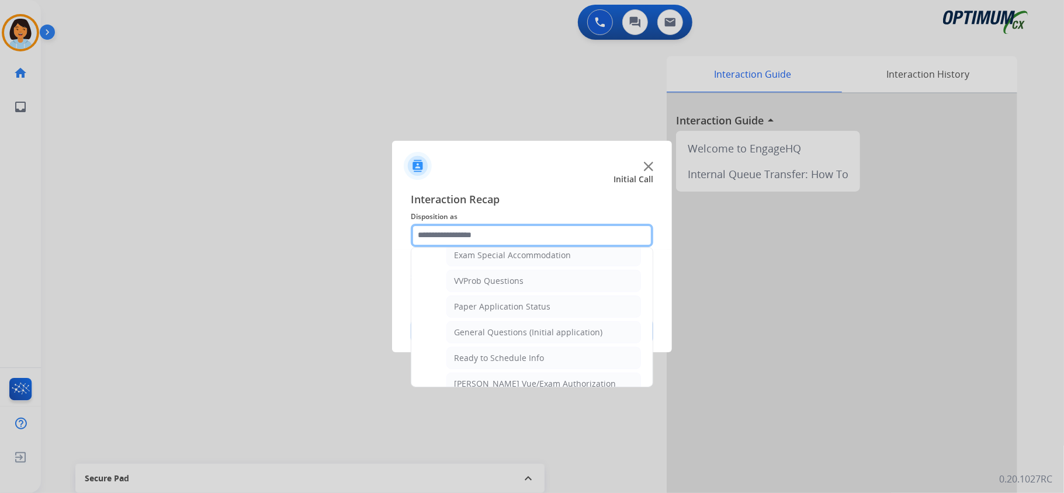
scroll to position [634, 0]
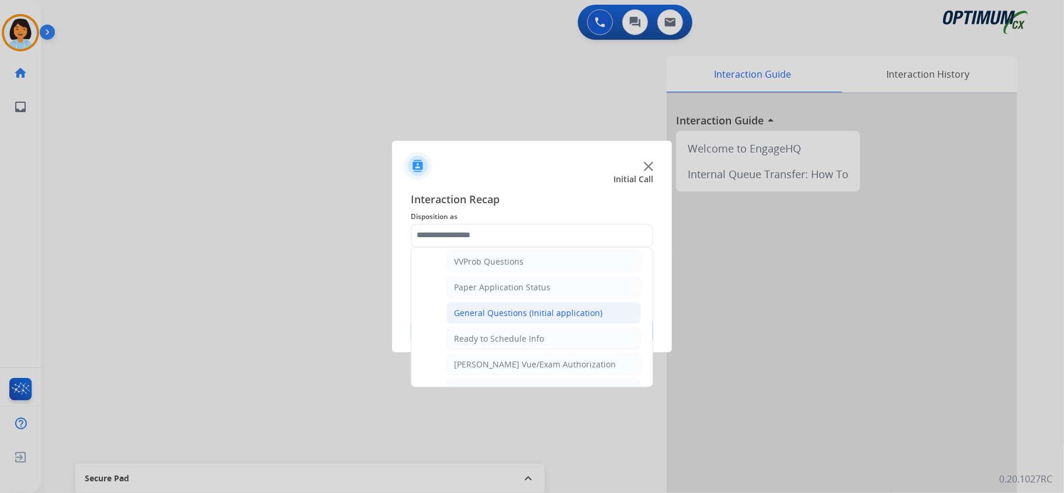
click at [597, 319] on li "General Questions (Initial application)" at bounding box center [543, 313] width 195 height 22
type input "**********"
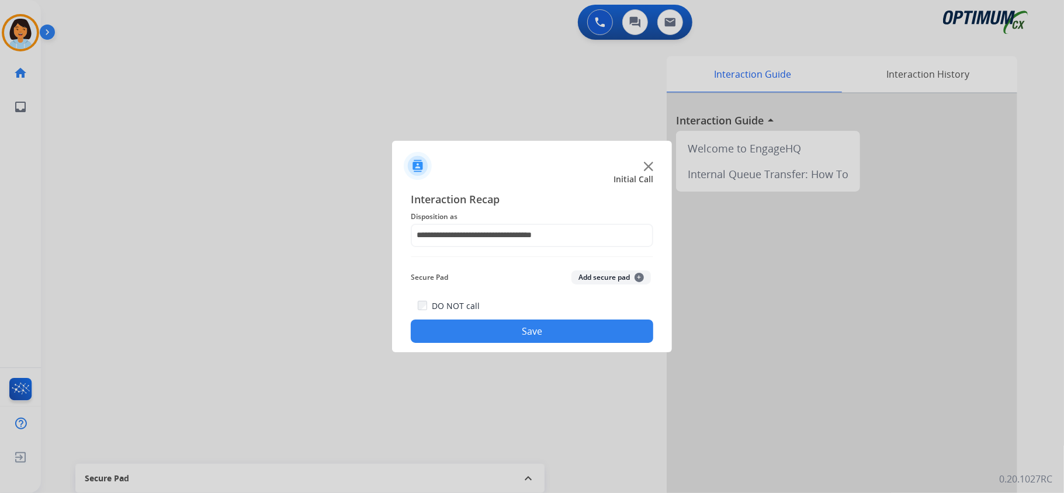
click at [583, 328] on button "Save" at bounding box center [532, 331] width 242 height 23
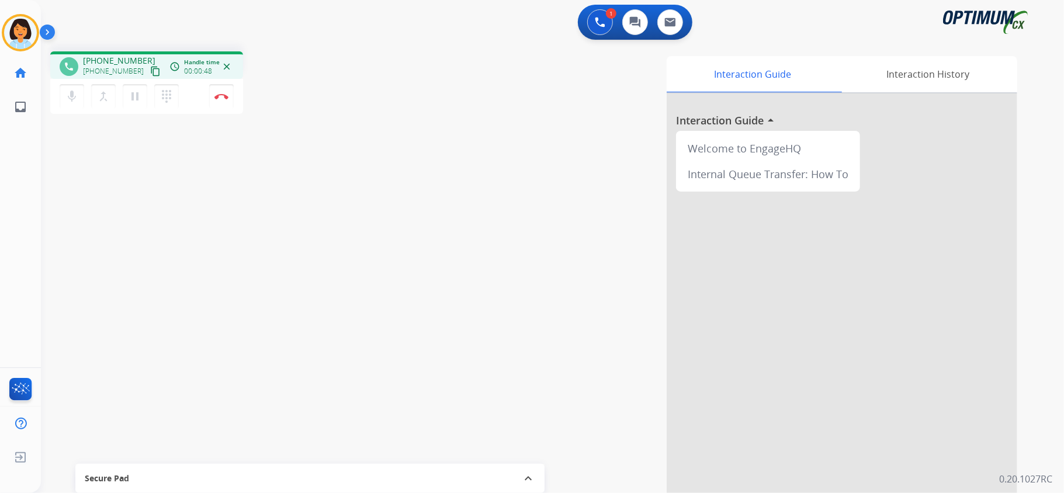
click at [150, 70] on mat-icon "content_copy" at bounding box center [155, 71] width 11 height 11
click at [363, 225] on div "phone [PHONE_NUMBER] [PHONE_NUMBER] content_copy access_time Call metrics Queue…" at bounding box center [538, 285] width 995 height 487
click at [218, 97] on img at bounding box center [221, 96] width 14 height 6
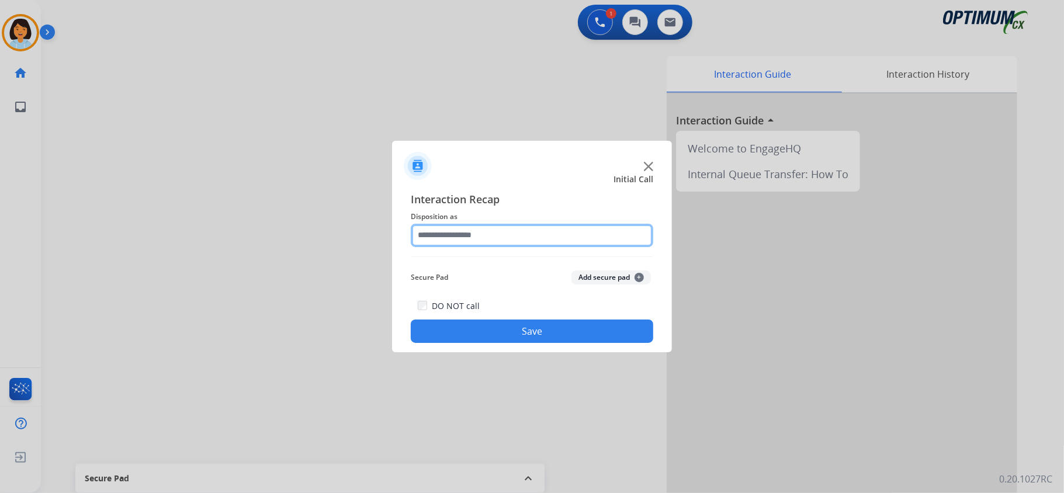
click at [568, 233] on input "text" at bounding box center [532, 235] width 242 height 23
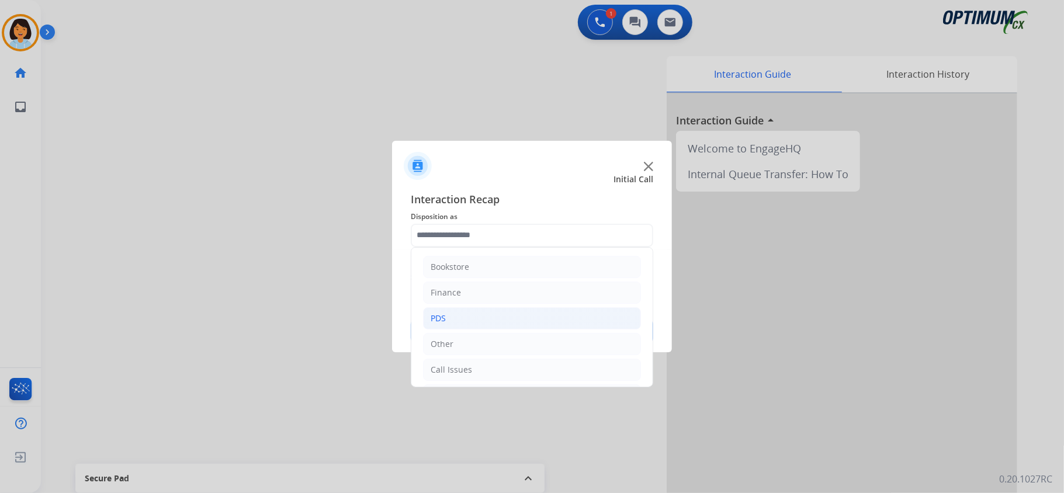
click at [472, 320] on li "PDS" at bounding box center [532, 318] width 218 height 22
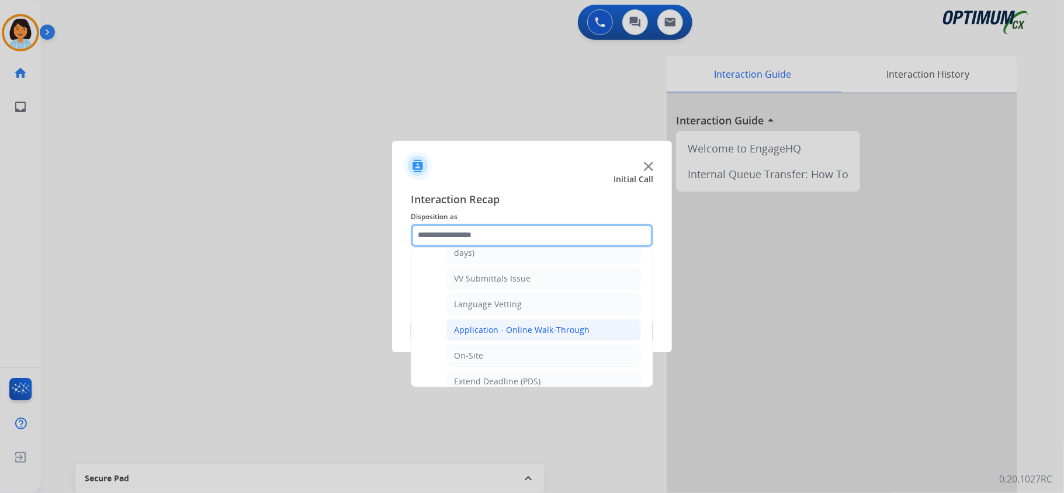
scroll to position [234, 0]
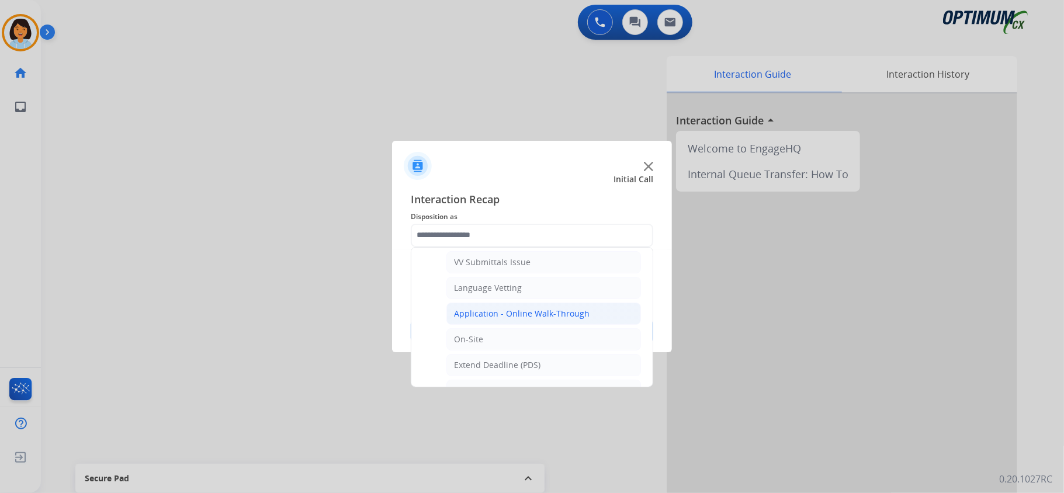
click at [501, 316] on div "Application - Online Walk-Through" at bounding box center [522, 314] width 136 height 12
type input "**********"
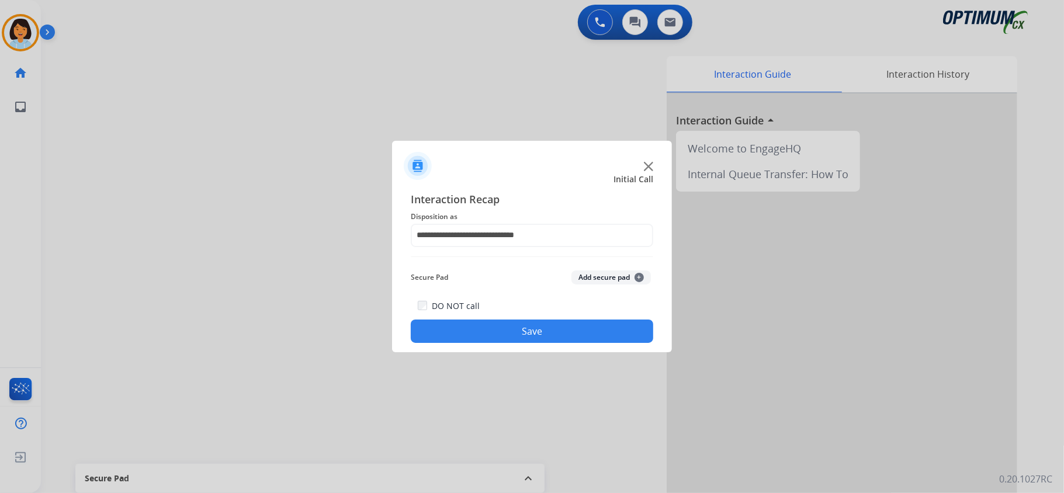
click at [491, 324] on button "Save" at bounding box center [532, 331] width 242 height 23
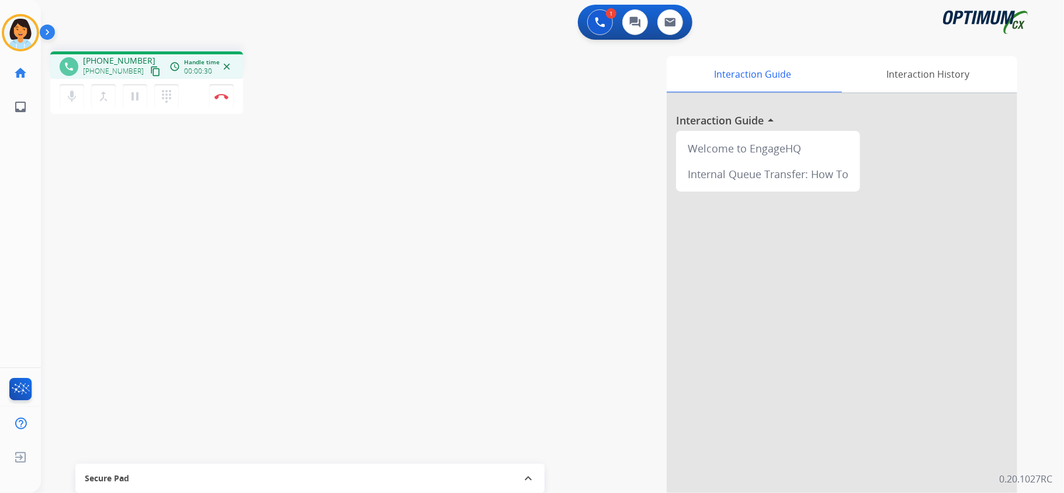
click at [150, 68] on mat-icon "content_copy" at bounding box center [155, 71] width 11 height 11
click at [216, 96] on img at bounding box center [221, 96] width 14 height 6
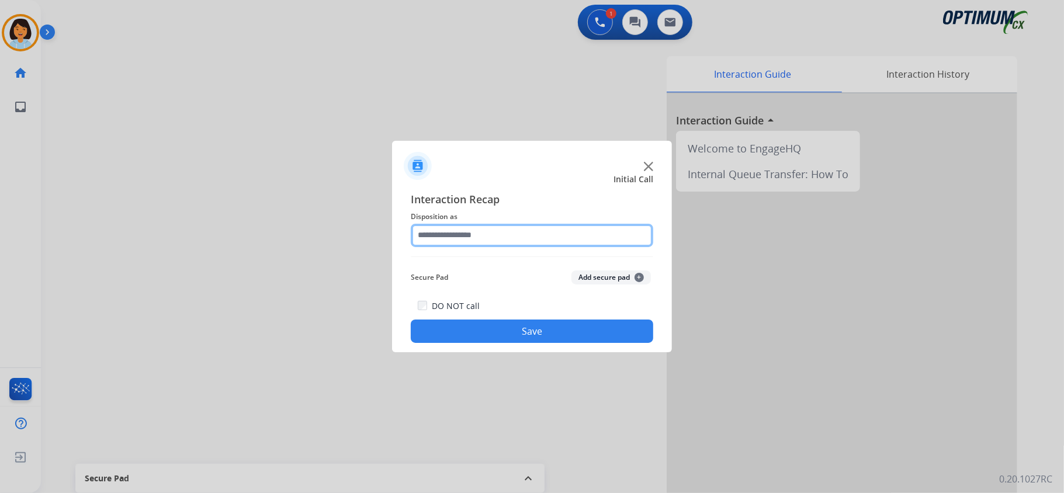
click at [518, 240] on input "text" at bounding box center [532, 235] width 242 height 23
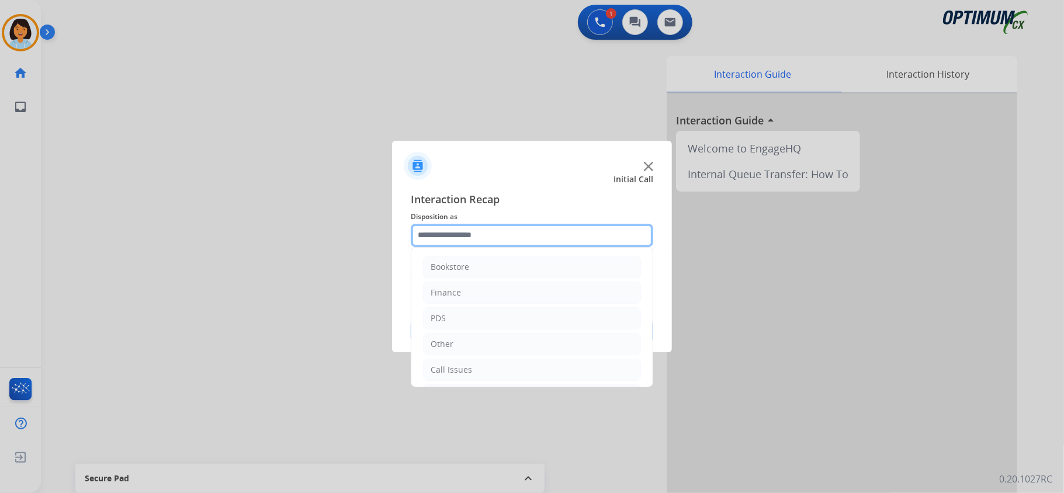
scroll to position [82, 0]
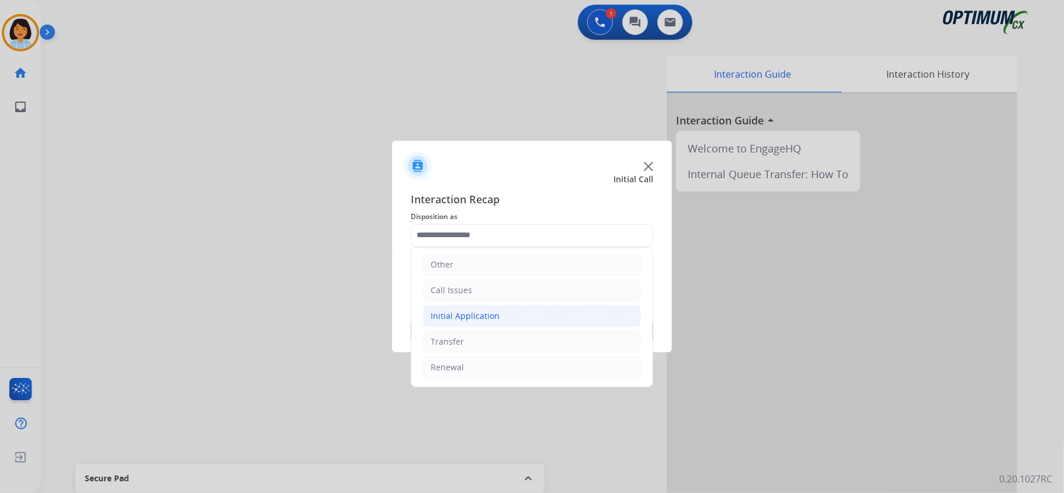
click at [528, 311] on li "Initial Application" at bounding box center [532, 316] width 218 height 22
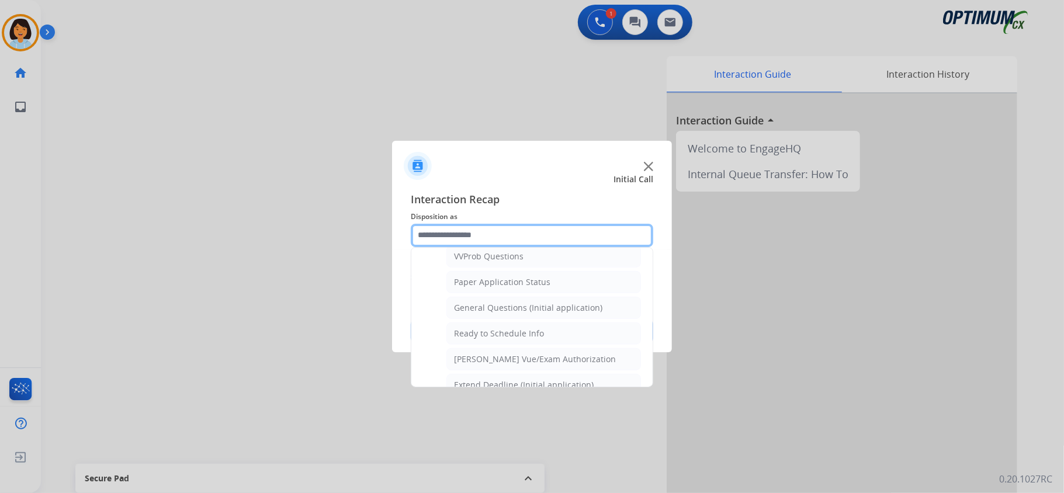
scroll to position [653, 0]
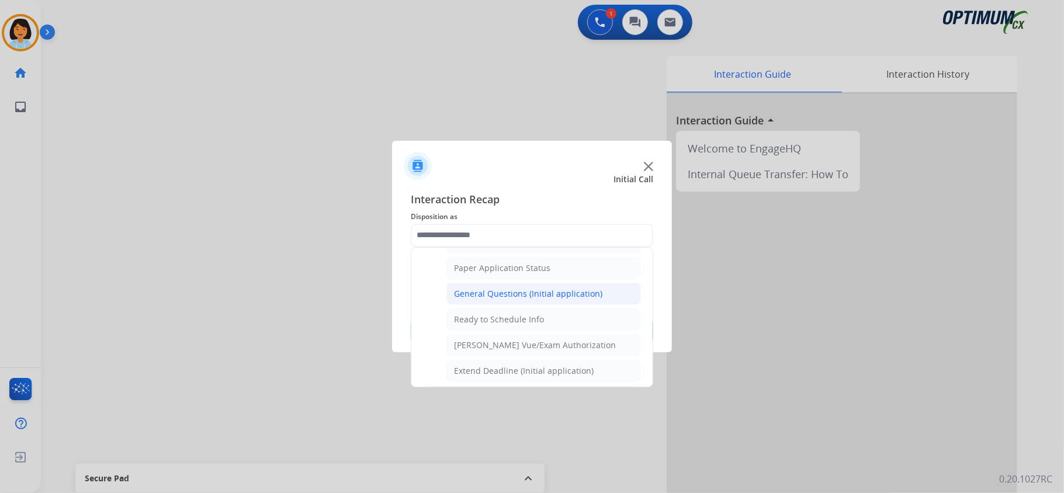
click at [561, 300] on div "General Questions (Initial application)" at bounding box center [528, 294] width 148 height 12
type input "**********"
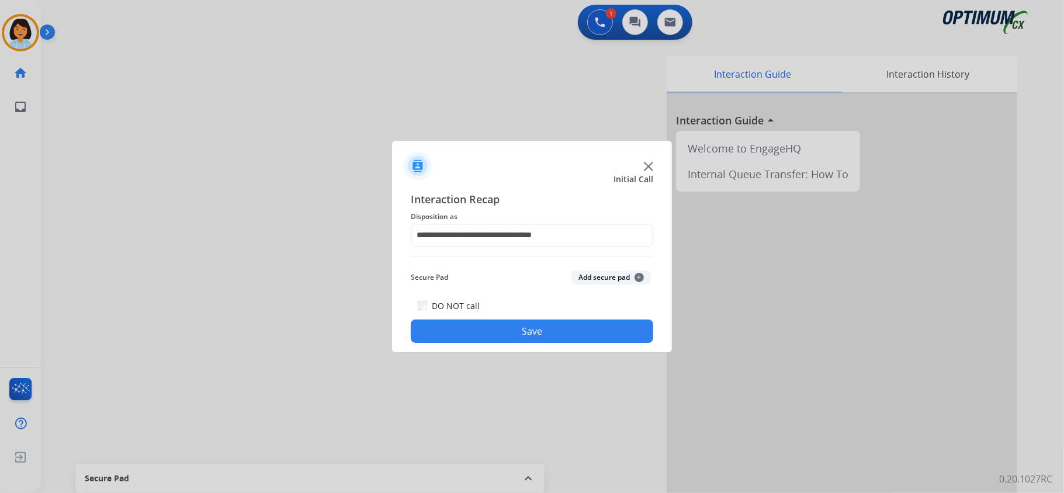
click at [545, 326] on button "Save" at bounding box center [532, 331] width 242 height 23
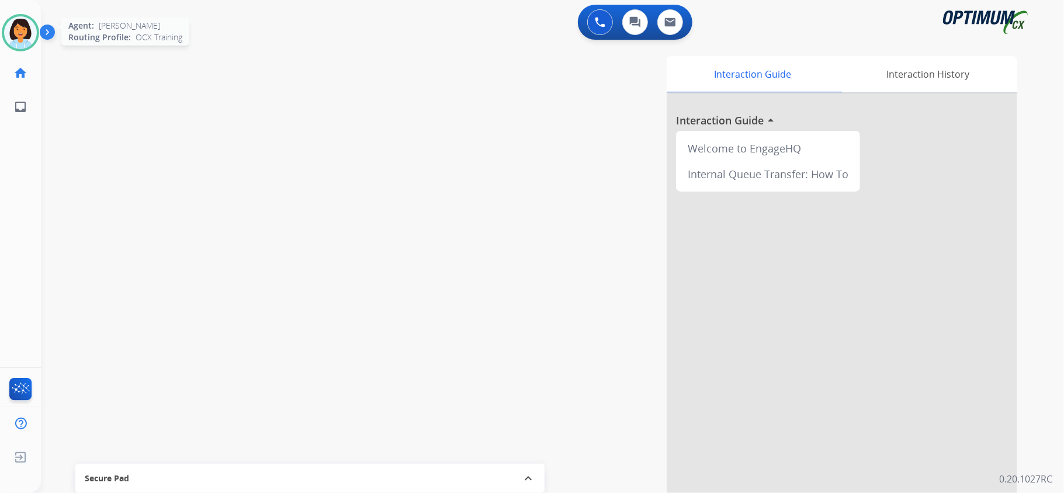
click at [30, 38] on img at bounding box center [20, 32] width 33 height 33
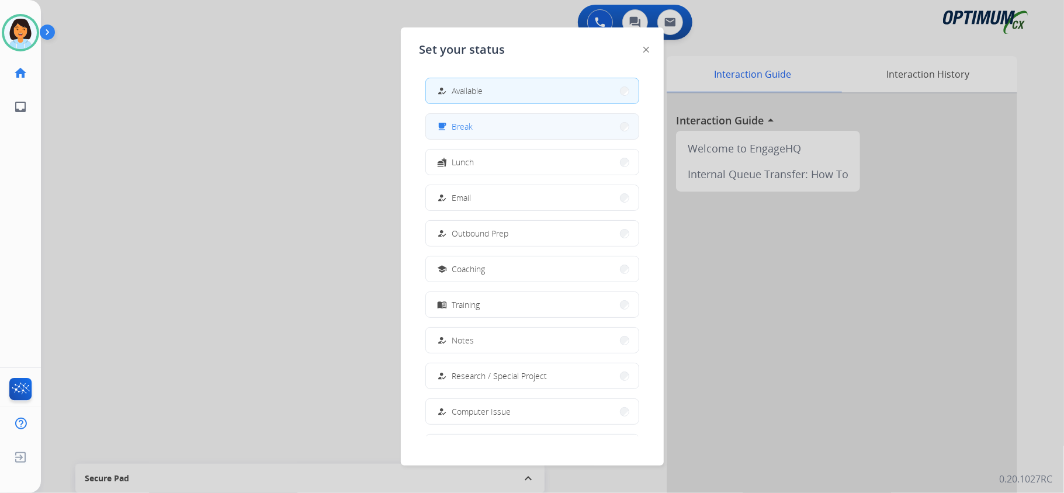
click at [448, 129] on div "free_breakfast" at bounding box center [443, 127] width 17 height 14
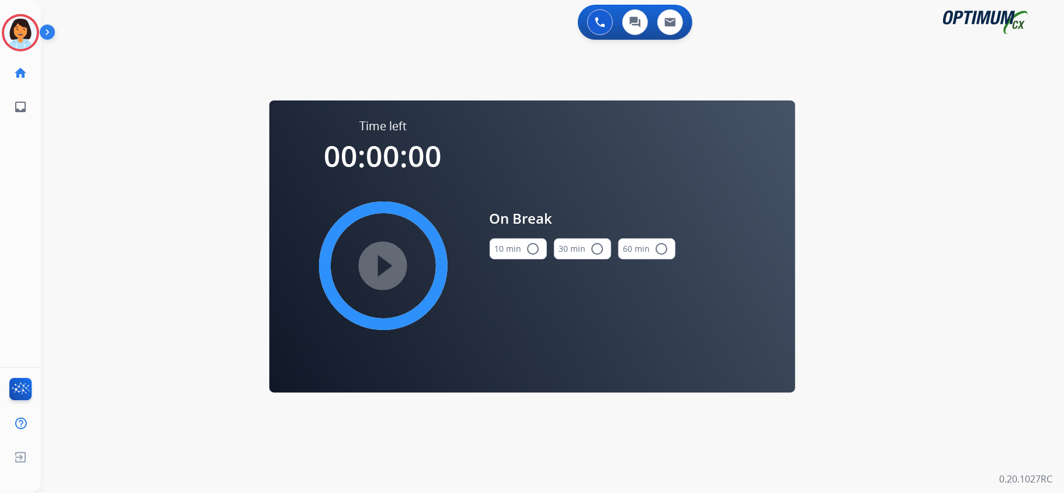
click at [536, 246] on mat-icon "radio_button_unchecked" at bounding box center [533, 249] width 14 height 14
click at [32, 24] on img at bounding box center [20, 32] width 33 height 33
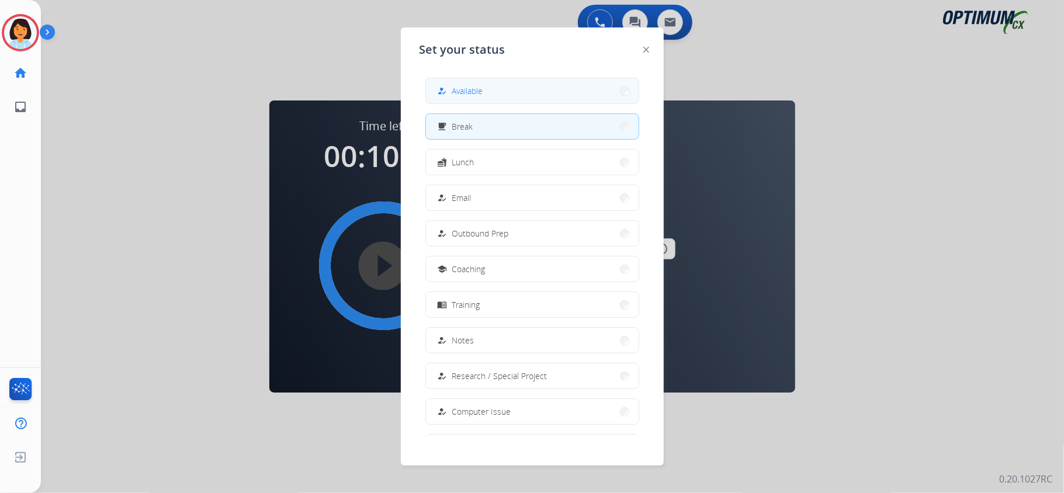
click at [459, 91] on span "Available" at bounding box center [467, 91] width 31 height 12
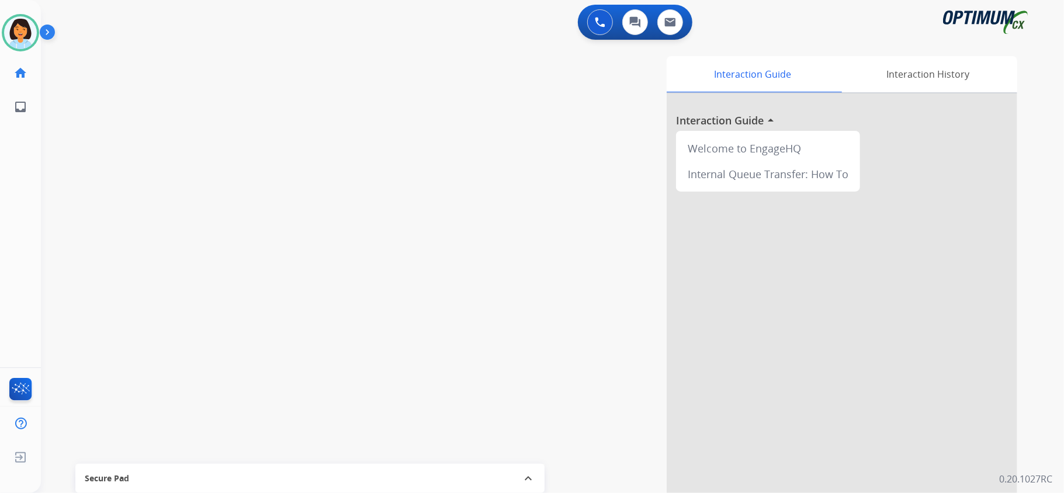
click at [186, 100] on div "swap_horiz Break voice bridge close_fullscreen Connect 3-Way Call merge_type Se…" at bounding box center [538, 285] width 995 height 487
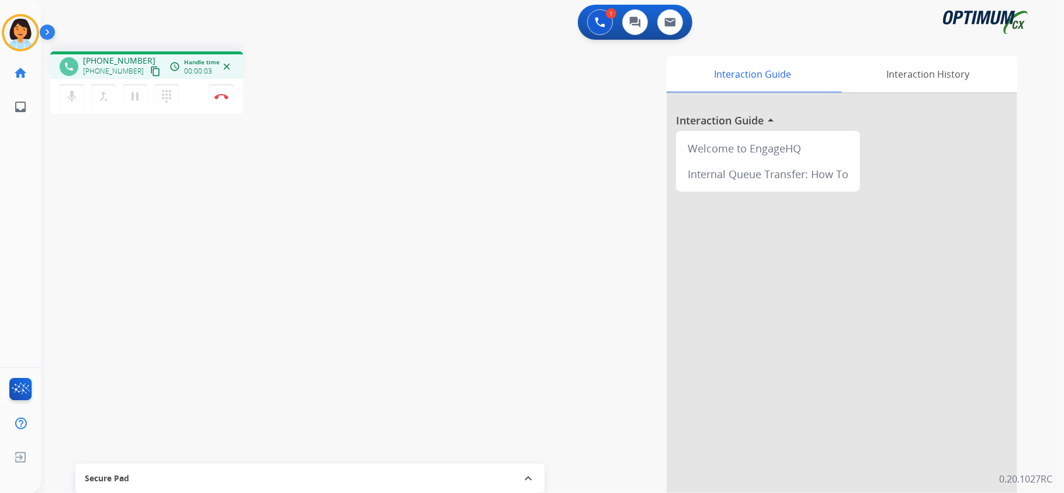
click at [150, 69] on mat-icon "content_copy" at bounding box center [155, 71] width 11 height 11
click at [150, 70] on mat-icon "content_copy" at bounding box center [155, 71] width 11 height 11
click at [220, 96] on img at bounding box center [221, 96] width 14 height 6
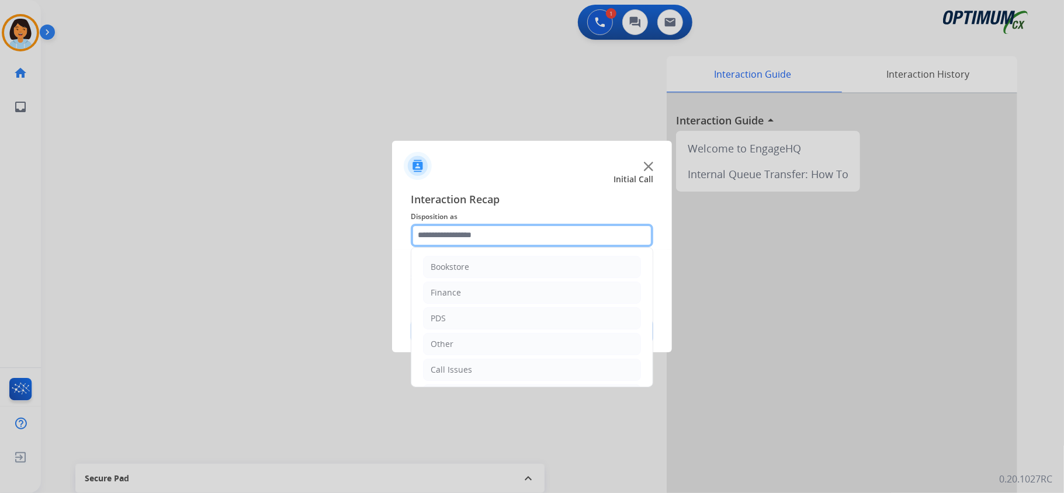
click at [512, 224] on input "text" at bounding box center [532, 235] width 242 height 23
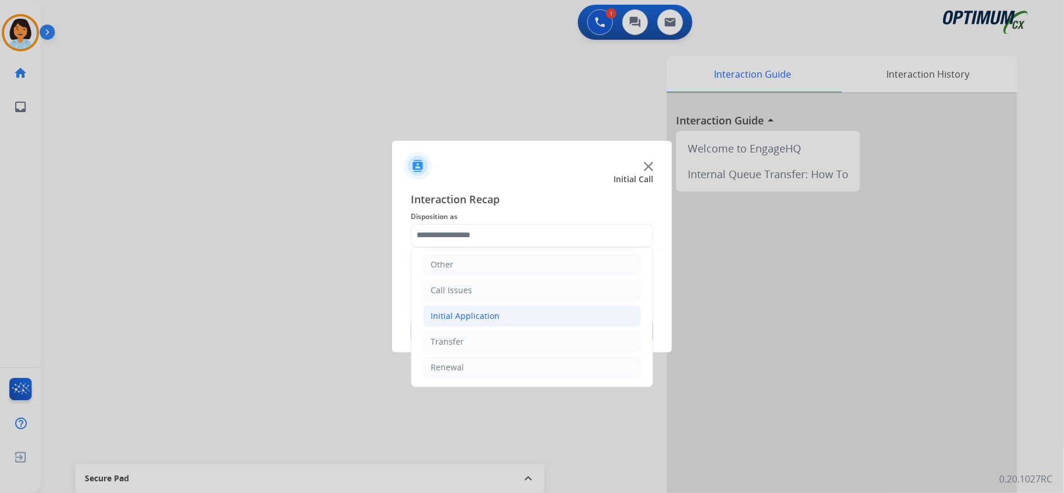
click at [539, 319] on li "Initial Application" at bounding box center [532, 316] width 218 height 22
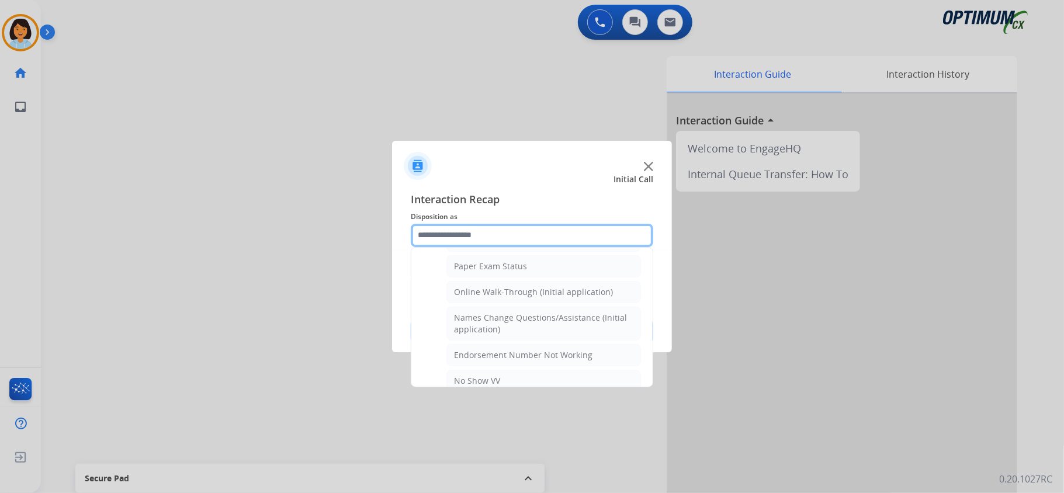
scroll to position [237, 0]
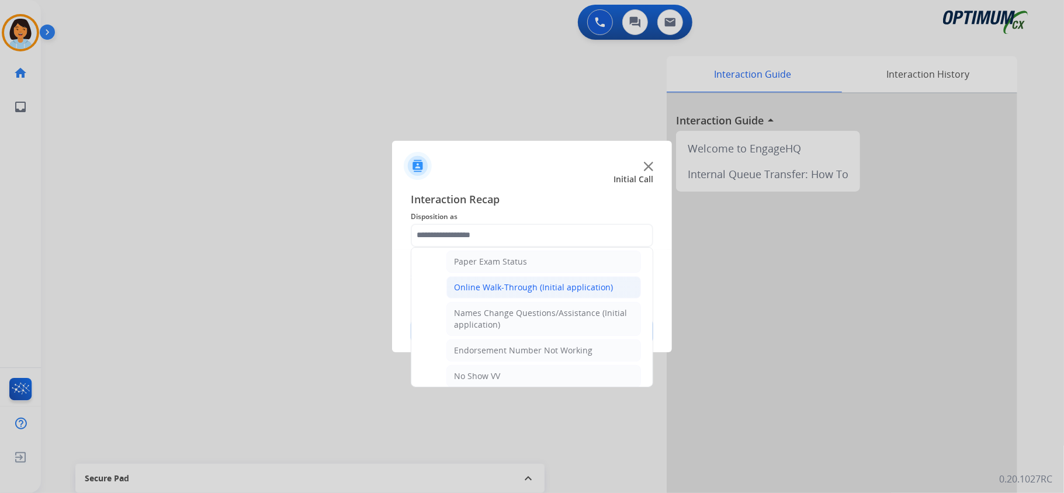
click at [560, 293] on div "Online Walk-Through (Initial application)" at bounding box center [533, 288] width 159 height 12
type input "**********"
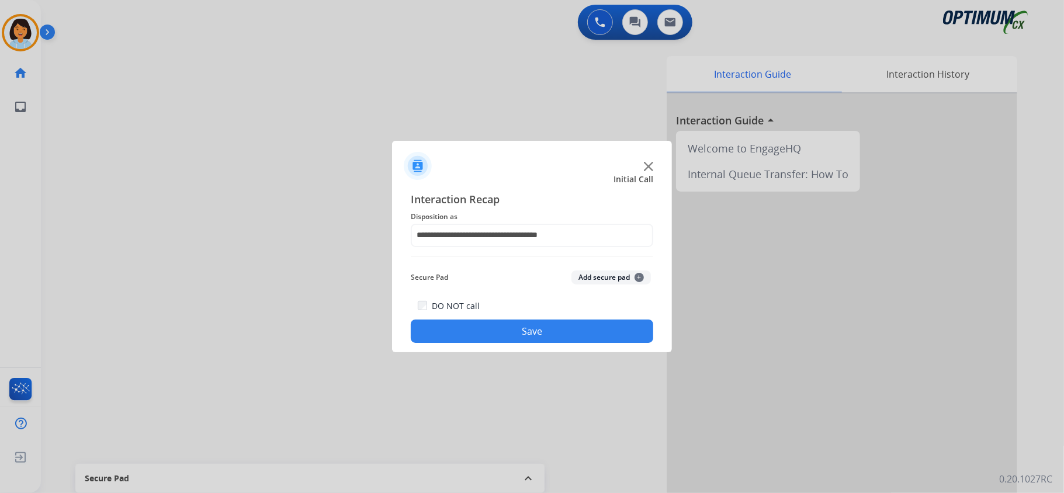
click at [539, 335] on button "Save" at bounding box center [532, 331] width 242 height 23
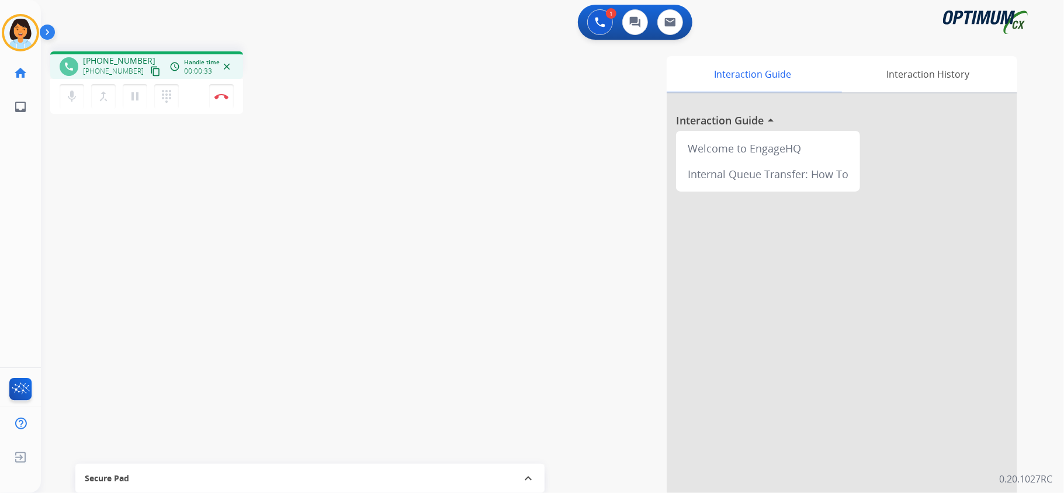
click at [150, 71] on mat-icon "content_copy" at bounding box center [155, 71] width 11 height 11
click at [218, 96] on img at bounding box center [221, 96] width 14 height 6
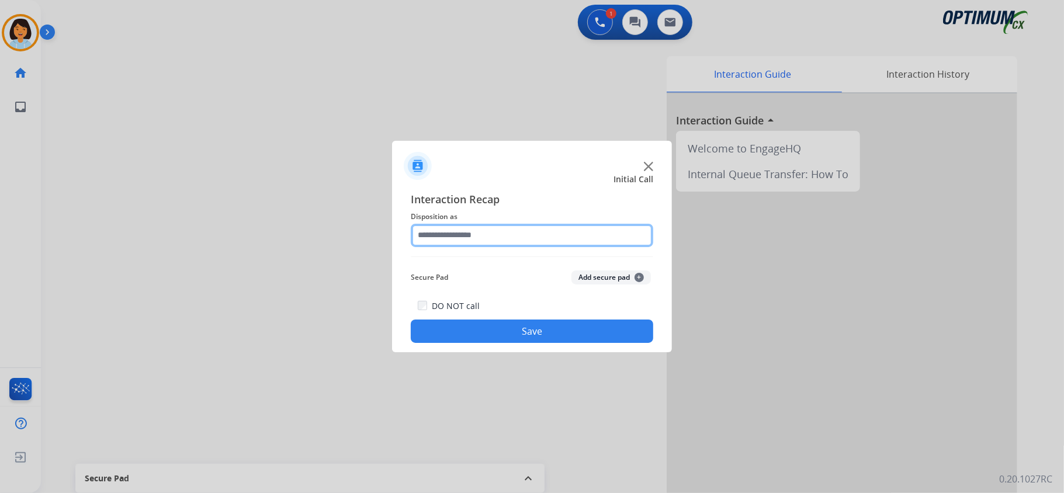
click at [438, 230] on input "text" at bounding box center [532, 235] width 242 height 23
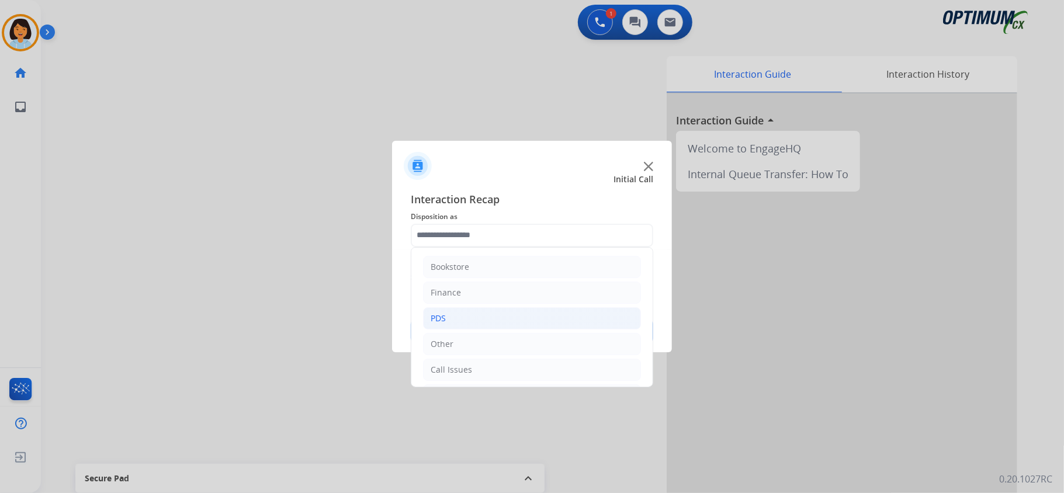
click at [484, 311] on li "PDS" at bounding box center [532, 318] width 218 height 22
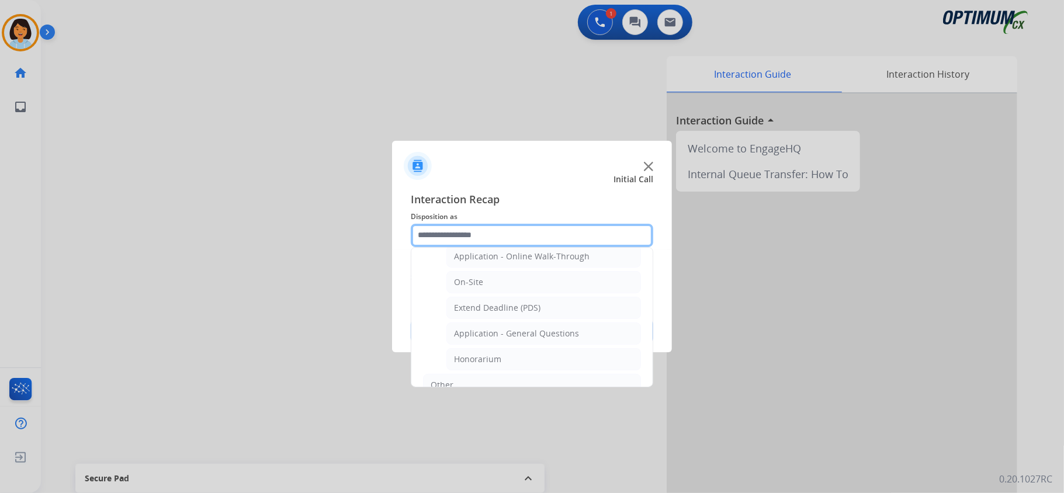
scroll to position [338, 0]
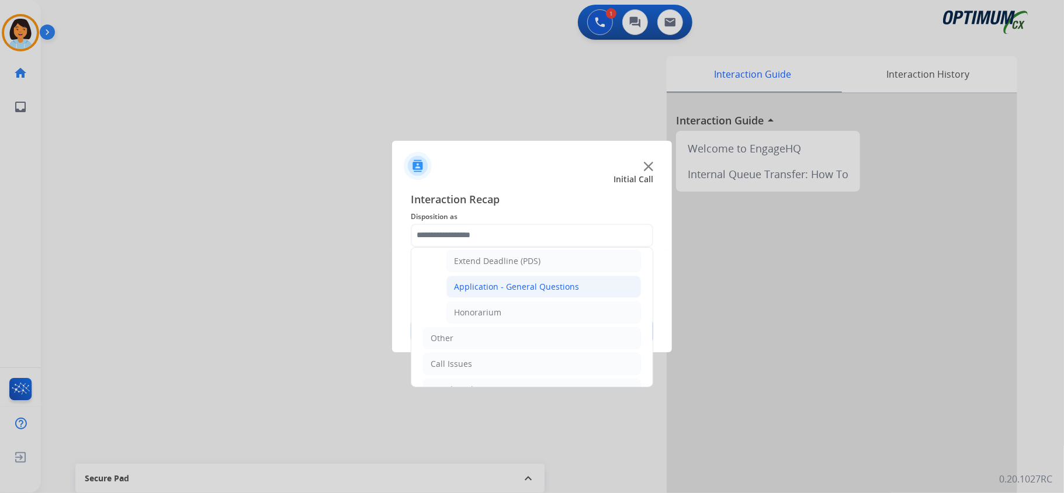
click at [538, 286] on div "Application - General Questions" at bounding box center [516, 287] width 125 height 12
type input "**********"
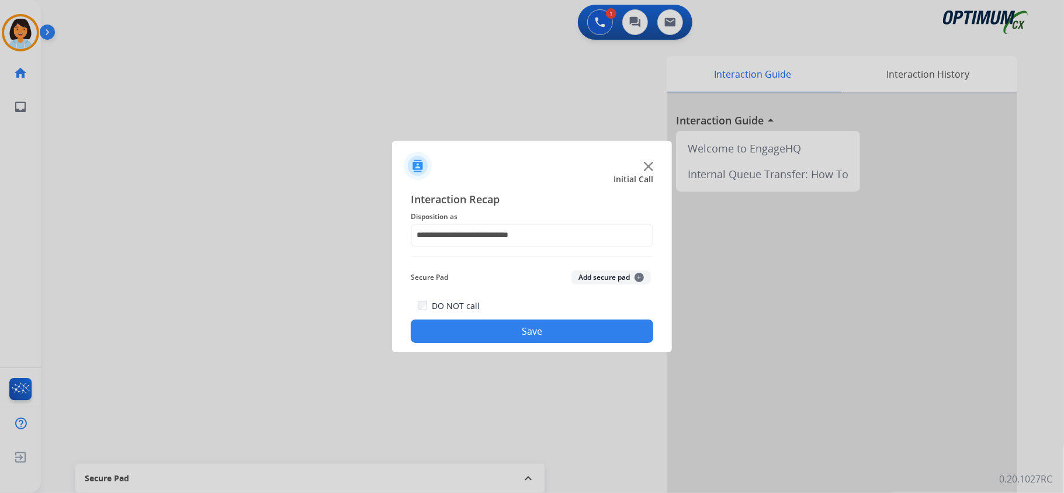
click at [487, 337] on button "Save" at bounding box center [532, 331] width 242 height 23
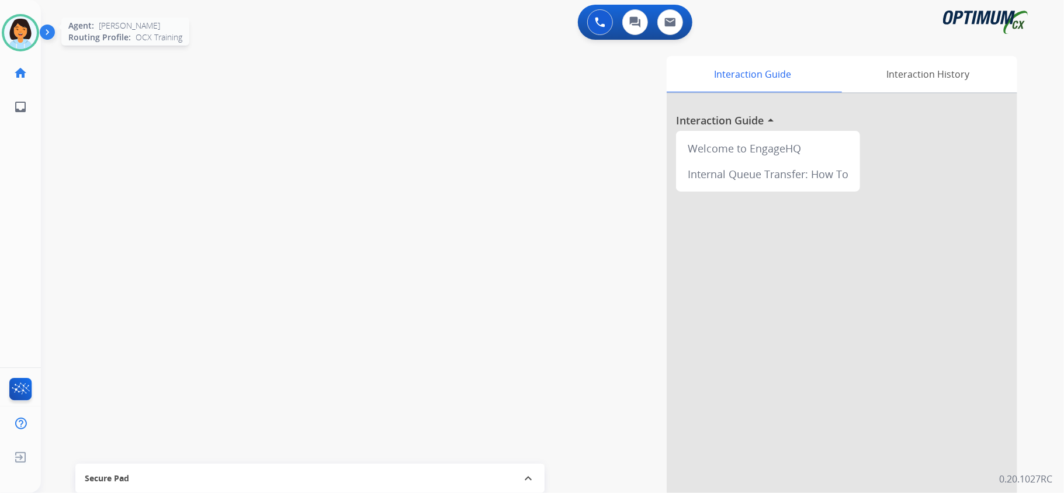
click at [29, 36] on img at bounding box center [20, 32] width 33 height 33
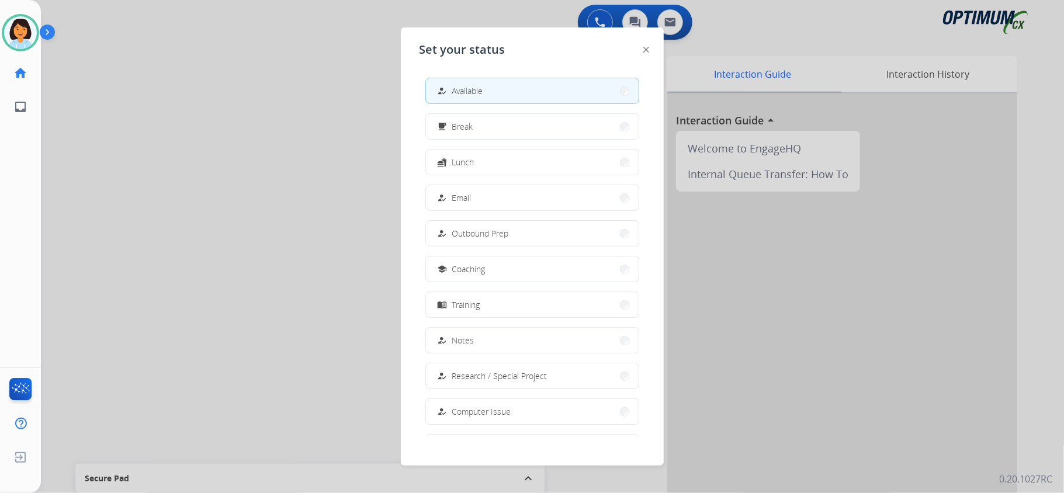
scroll to position [110, 0]
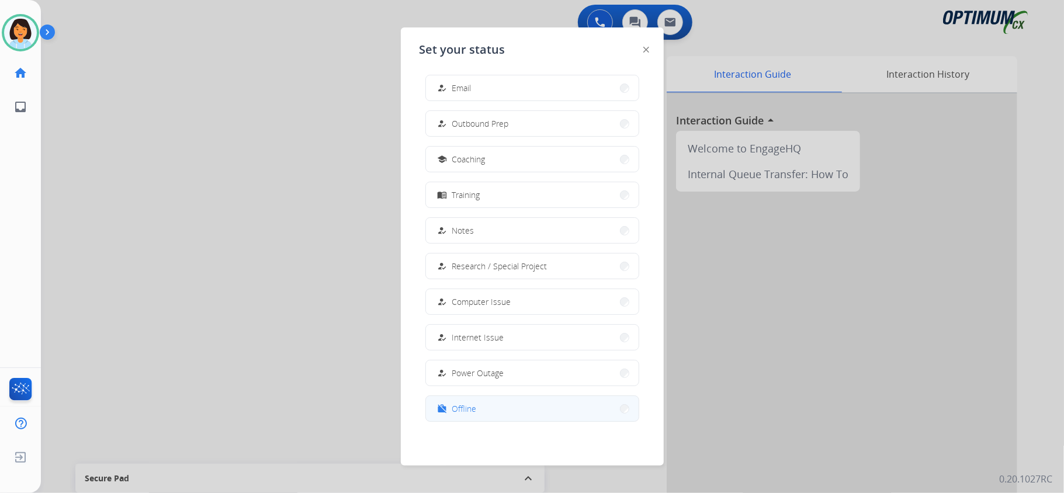
click at [497, 404] on button "work_off Offline" at bounding box center [532, 408] width 213 height 25
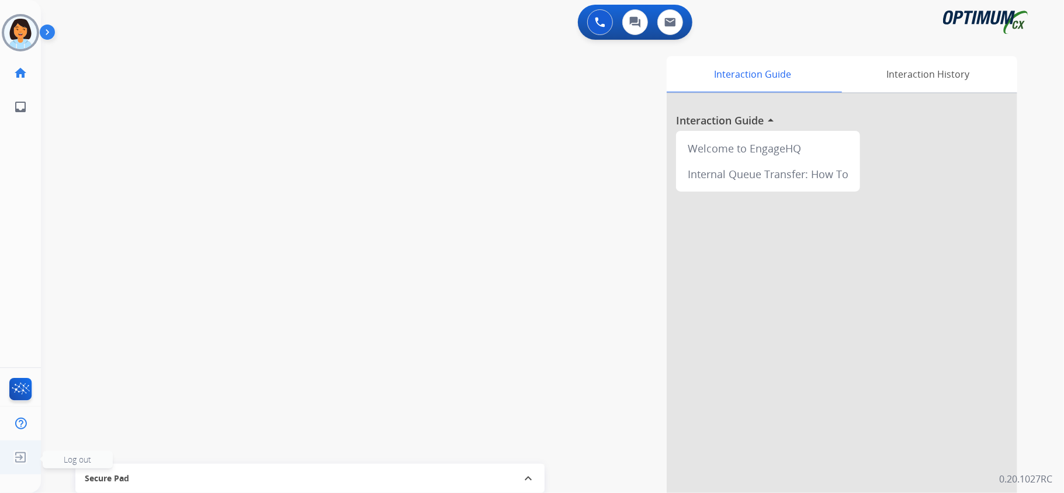
click at [17, 450] on img at bounding box center [20, 457] width 21 height 22
